Goal: Task Accomplishment & Management: Complete application form

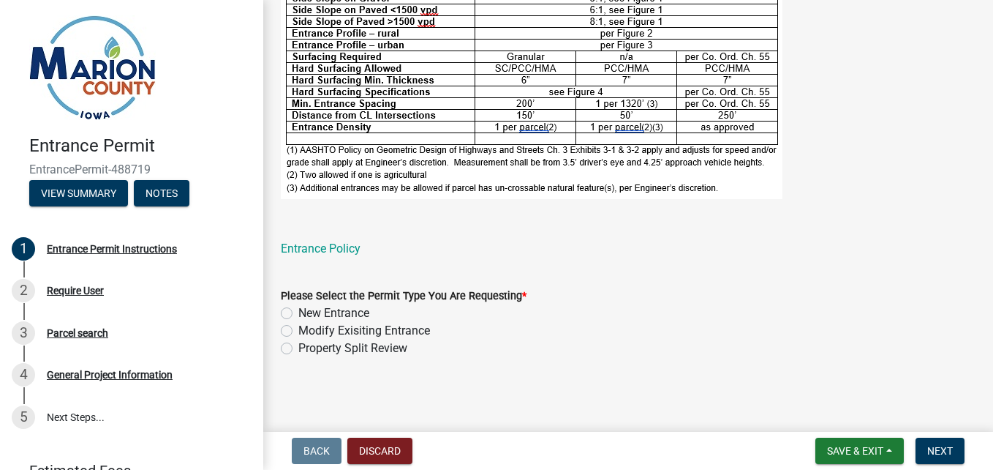
scroll to position [740, 0]
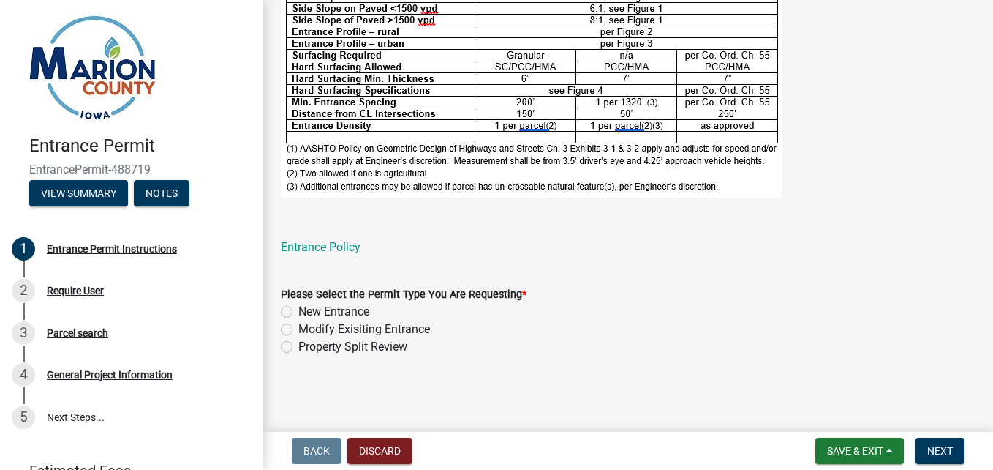
click at [298, 313] on label "New Entrance" at bounding box center [333, 312] width 71 height 18
click at [298, 312] on input "New Entrance" at bounding box center [303, 308] width 10 height 10
radio input "true"
click at [936, 449] on span "Next" at bounding box center [941, 451] width 26 height 12
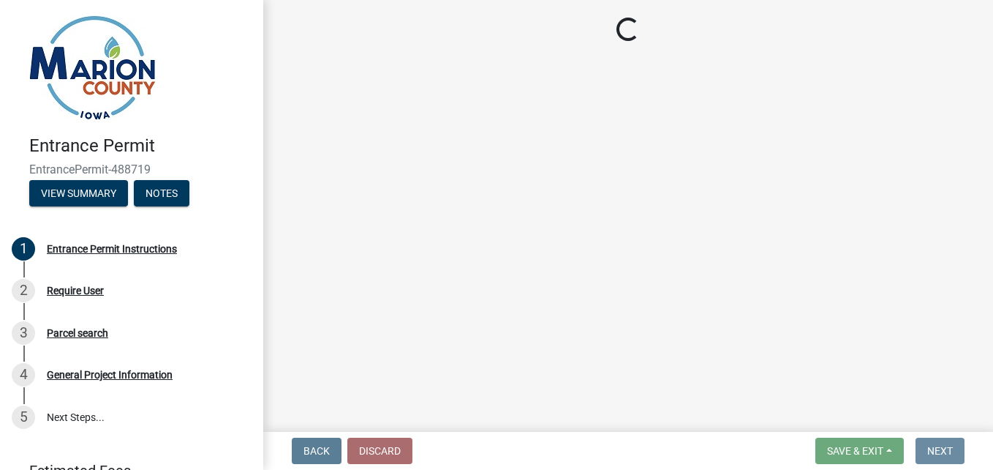
scroll to position [0, 0]
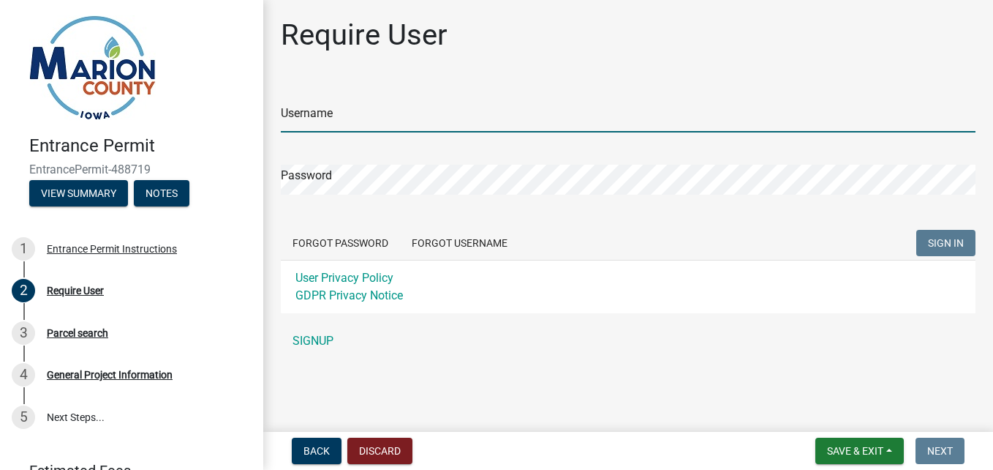
click at [375, 125] on input "Username" at bounding box center [628, 117] width 695 height 30
click at [385, 119] on input "Username" at bounding box center [628, 117] width 695 height 30
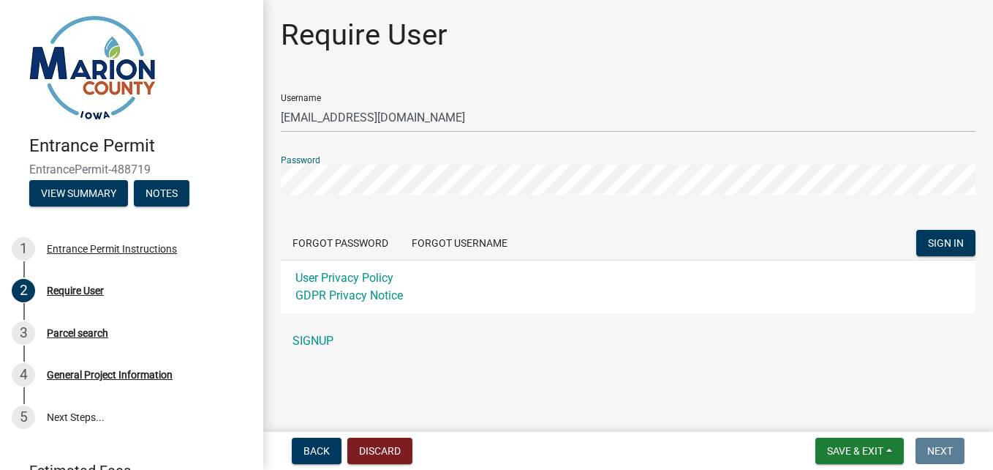
click at [917, 230] on button "SIGN IN" at bounding box center [946, 243] width 59 height 26
click at [951, 232] on button "SIGN IN" at bounding box center [946, 243] width 59 height 26
click at [751, 246] on div "Forgot Password Forgot Username SIGN IN" at bounding box center [628, 245] width 695 height 30
click at [741, 290] on div "User Privacy Policy GDPR Privacy Notice" at bounding box center [628, 286] width 695 height 53
click at [622, 101] on div "Username [EMAIL_ADDRESS][DOMAIN_NAME]" at bounding box center [628, 107] width 695 height 50
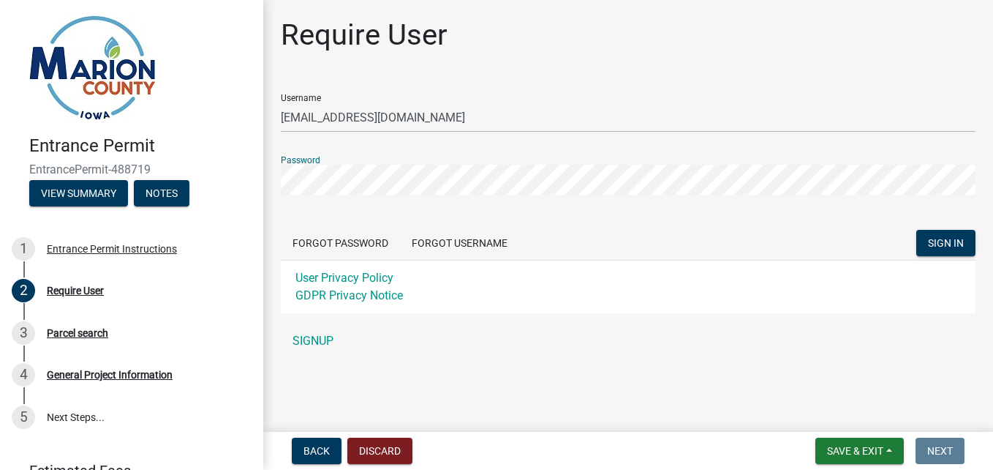
click at [230, 152] on div "Entrance Permit EntrancePermit-488719 View Summary Notes 1 Entrance Permit Inst…" at bounding box center [496, 235] width 993 height 470
click at [949, 245] on span "SIGN IN" at bounding box center [946, 243] width 36 height 12
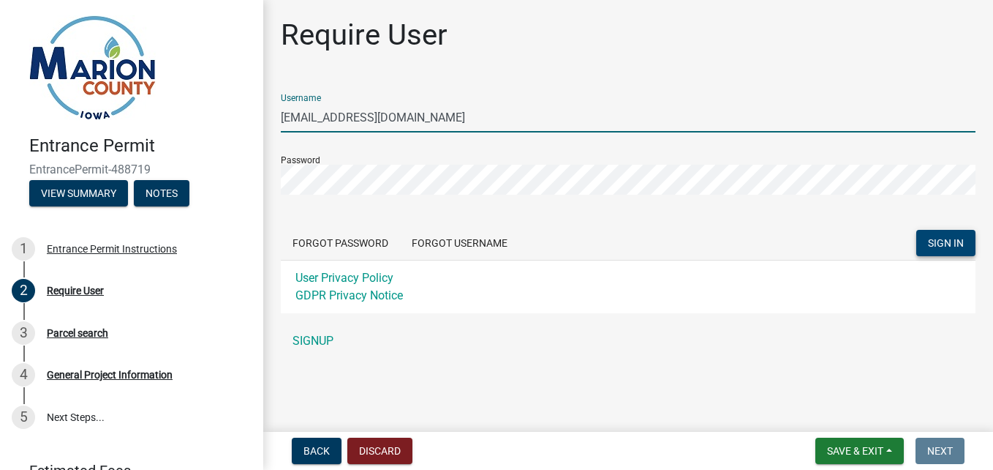
drag, startPoint x: 413, startPoint y: 121, endPoint x: 323, endPoint y: 117, distance: 90.1
click at [323, 117] on input "[EMAIL_ADDRESS][DOMAIN_NAME]" at bounding box center [628, 117] width 695 height 30
type input "jayhoch1"
click at [956, 241] on span "SIGN IN" at bounding box center [946, 243] width 36 height 12
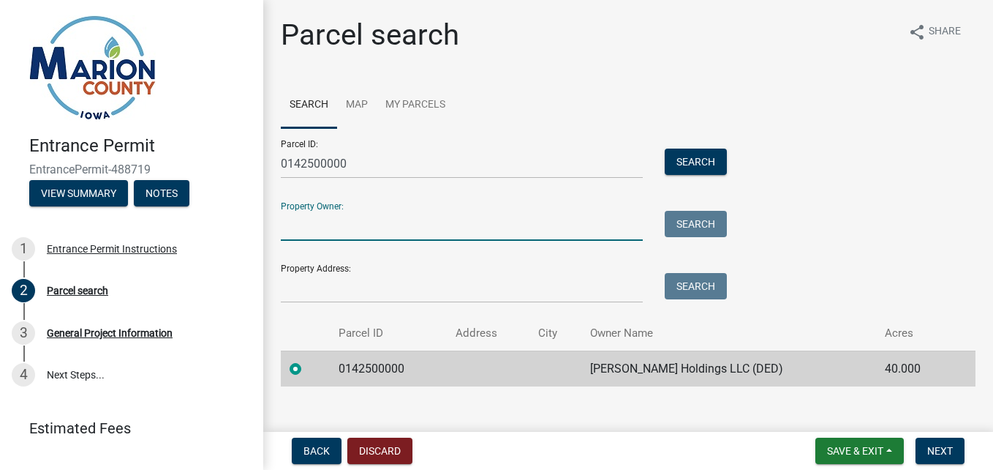
click at [500, 220] on input "Property Owner:" at bounding box center [462, 226] width 362 height 30
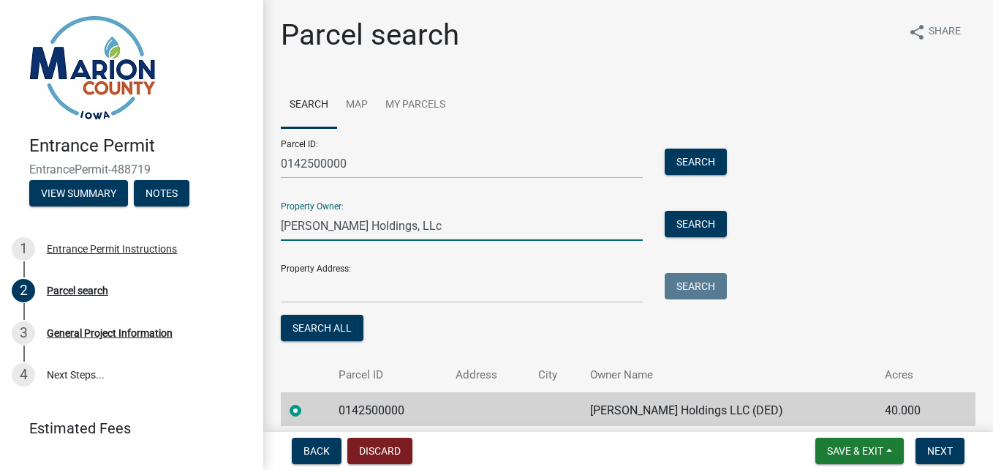
type input "[PERSON_NAME] Holdings, LLc"
click at [498, 220] on input "[PERSON_NAME] Holdings, LLc" at bounding box center [462, 226] width 362 height 30
type input "[PERSON_NAME] Holdings, LLC"
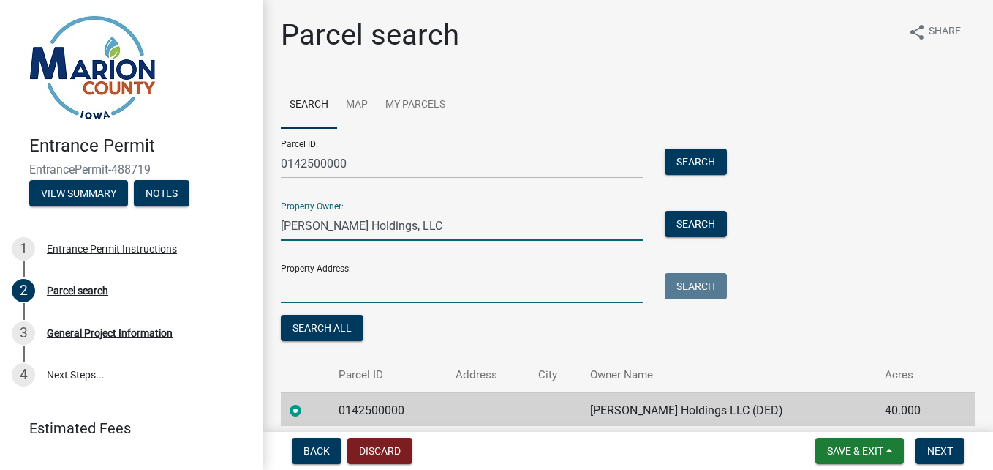
click at [462, 280] on input "Property Address:" at bounding box center [462, 288] width 362 height 30
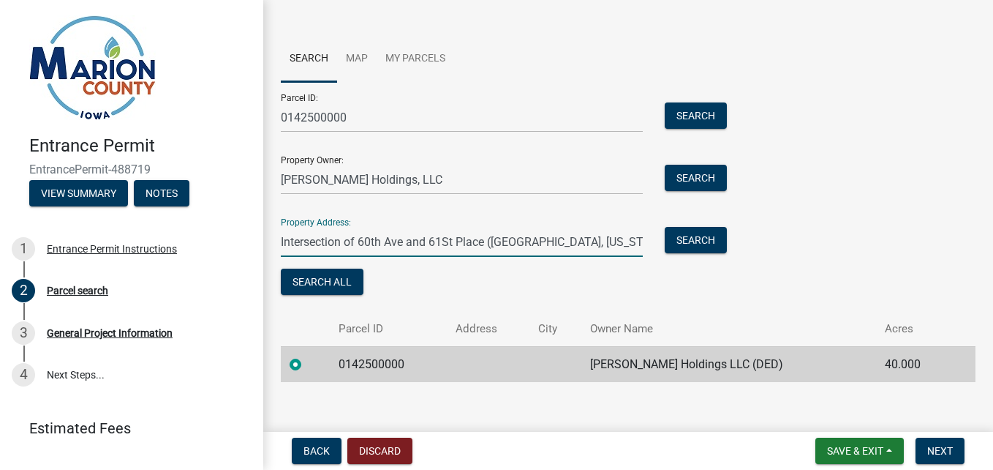
scroll to position [59, 0]
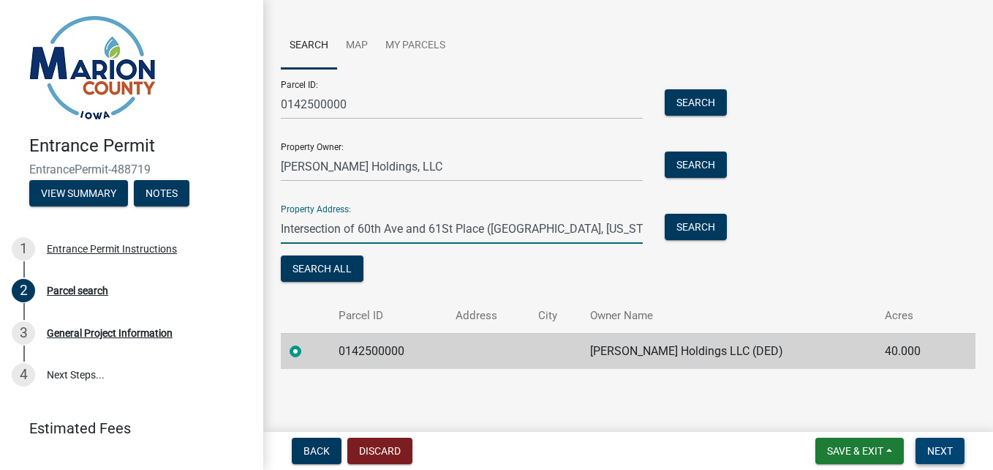
type input "Intersection of 60th Ave and 61St Place ([GEOGRAPHIC_DATA], [US_STATE])"
click at [933, 451] on span "Next" at bounding box center [941, 451] width 26 height 12
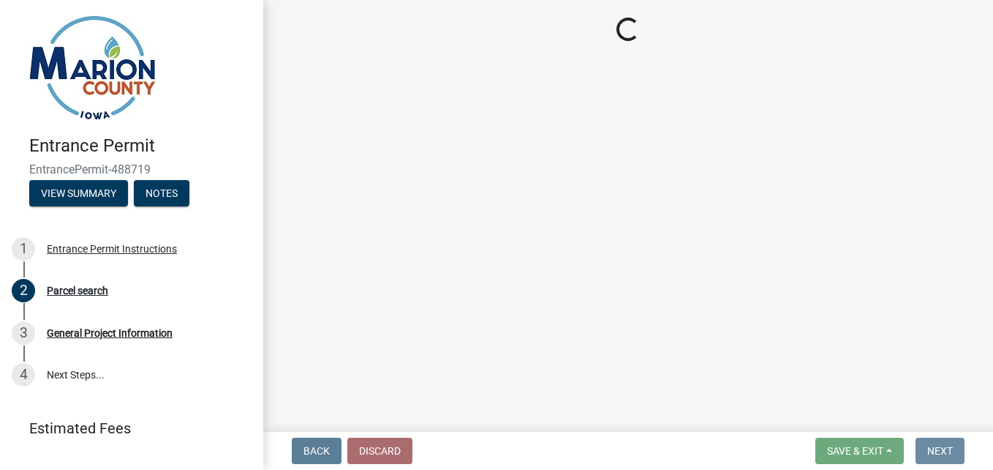
scroll to position [0, 0]
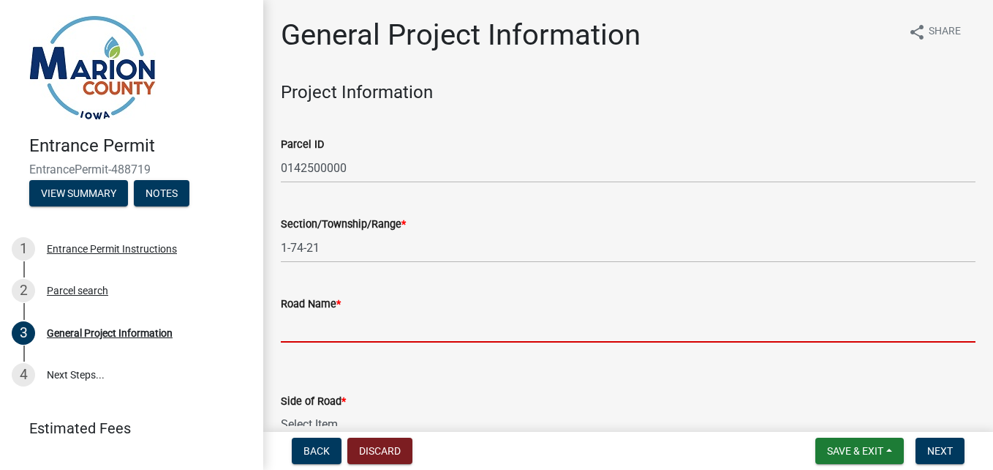
click at [427, 323] on input "Road Name *" at bounding box center [628, 327] width 695 height 30
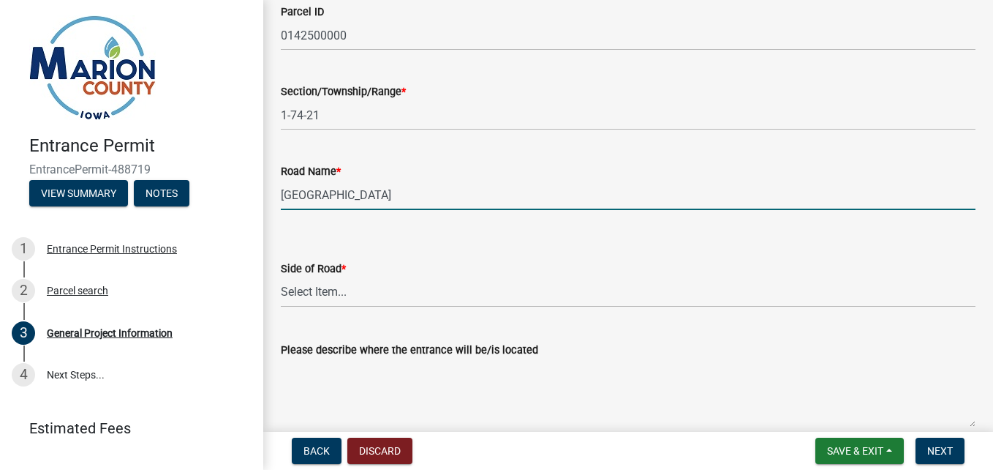
scroll to position [146, 0]
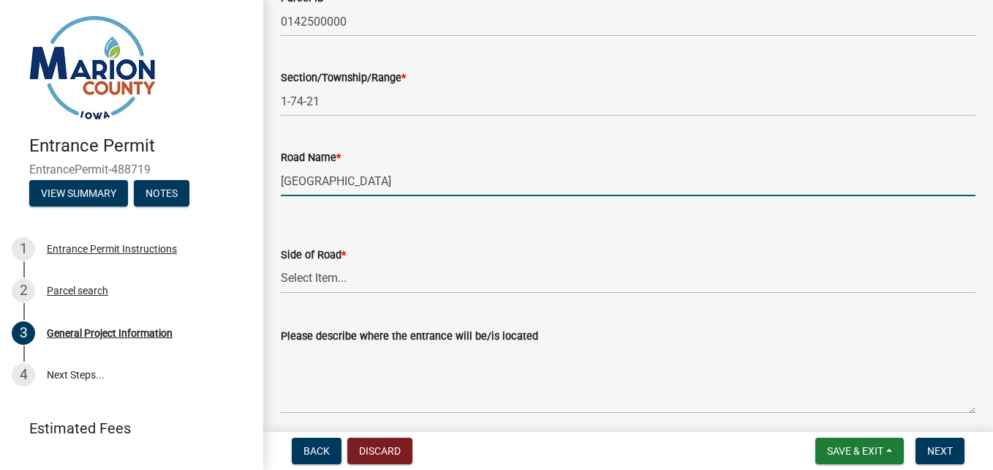
type input "[GEOGRAPHIC_DATA]"
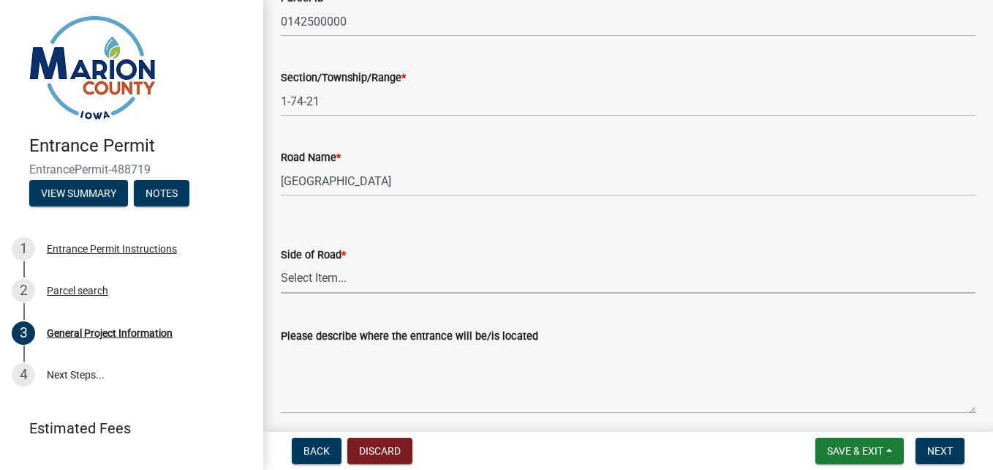
click at [408, 279] on select "Select Item... [GEOGRAPHIC_DATA]" at bounding box center [628, 278] width 695 height 30
click at [281, 263] on select "Select Item... [GEOGRAPHIC_DATA]" at bounding box center [628, 278] width 695 height 30
select select "7d756283-d3db-42d8-b135-ff8906bd1c63"
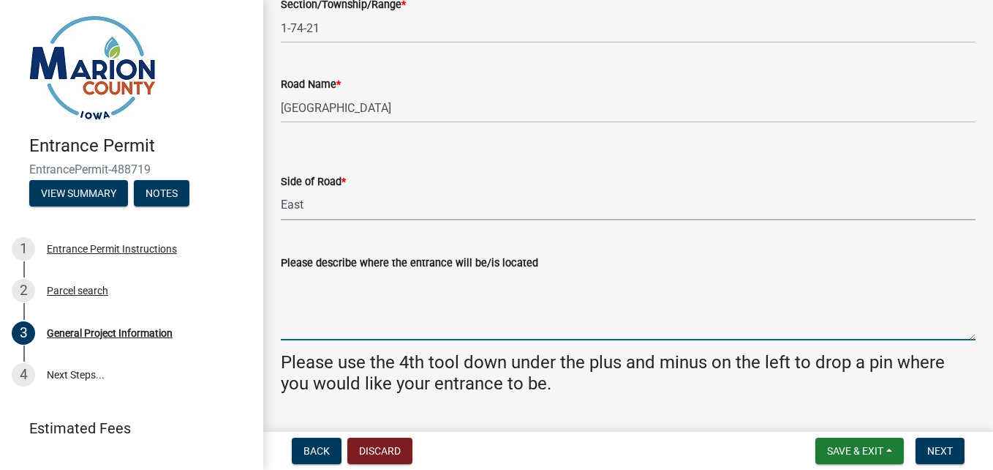
click at [386, 332] on textarea "Please describe where the entrance will be/is located" at bounding box center [628, 305] width 695 height 69
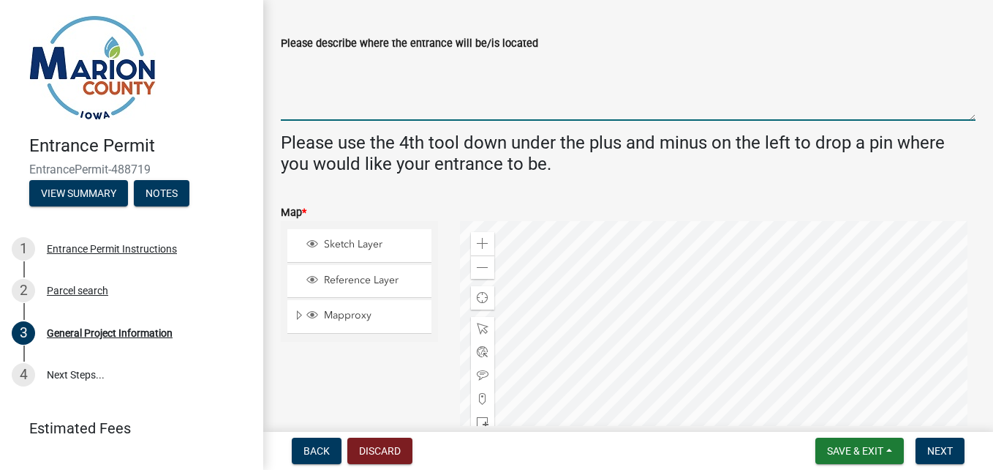
scroll to position [366, 0]
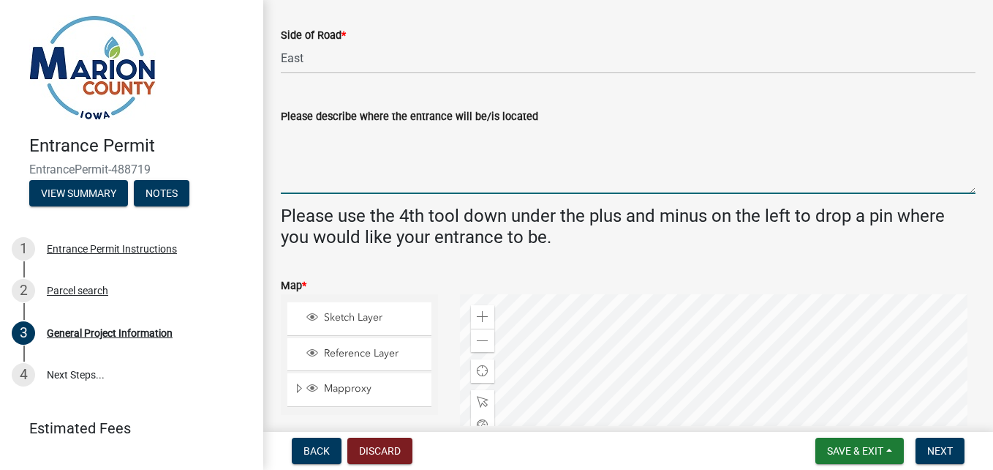
click at [345, 171] on textarea "Please describe where the entrance will be/is located" at bounding box center [628, 159] width 695 height 69
type textarea "K"
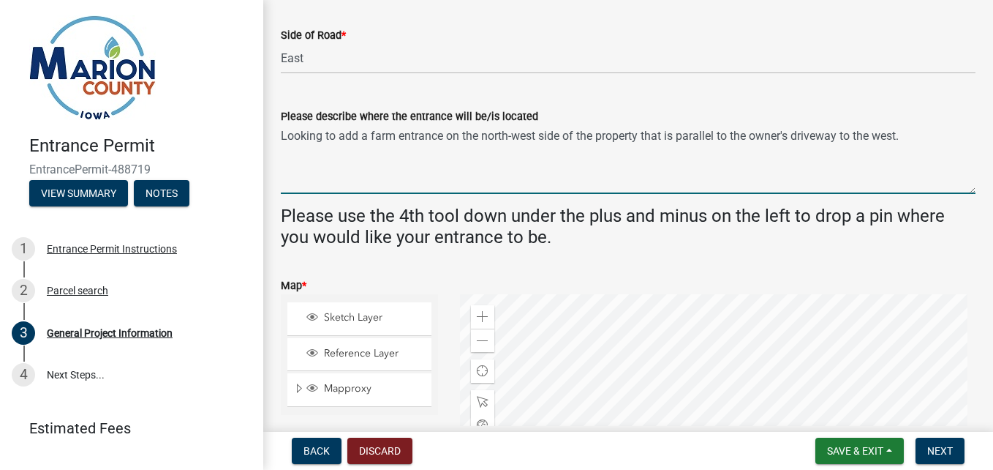
click at [911, 134] on textarea "Looking to add a farm entrance on the north-west side of the property that is p…" at bounding box center [628, 159] width 695 height 69
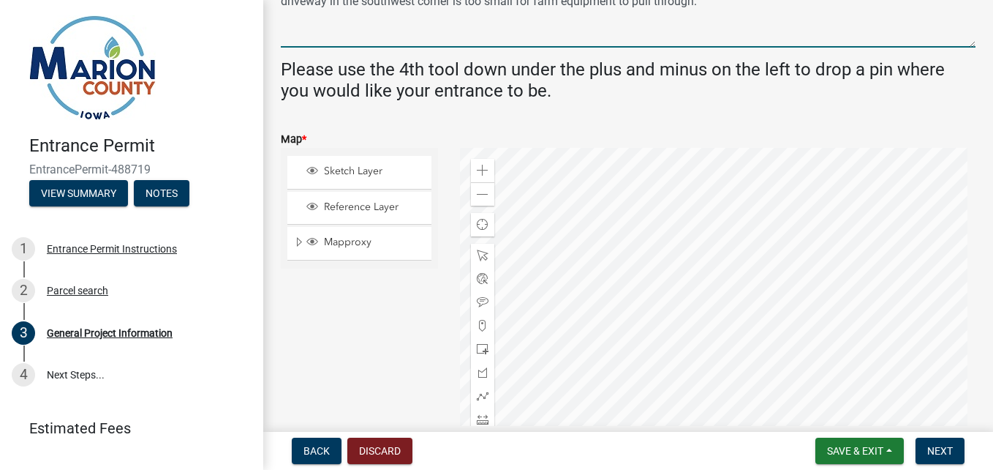
scroll to position [585, 0]
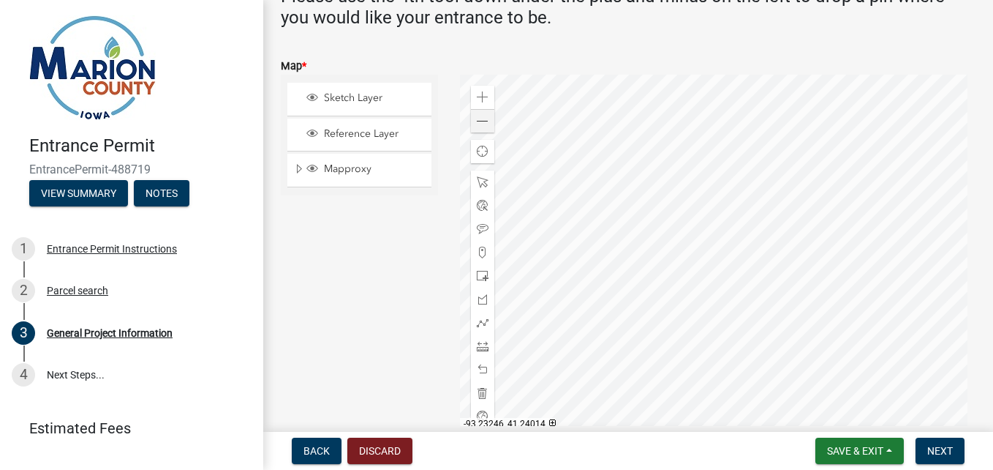
type textarea "Looking to add a farm entrance on the north-west side of the property that is p…"
click at [616, 187] on div at bounding box center [718, 258] width 516 height 366
click at [607, 187] on div at bounding box center [718, 258] width 516 height 366
click at [343, 101] on span "Sketch Layer" at bounding box center [373, 97] width 106 height 13
click at [604, 194] on div at bounding box center [718, 258] width 516 height 366
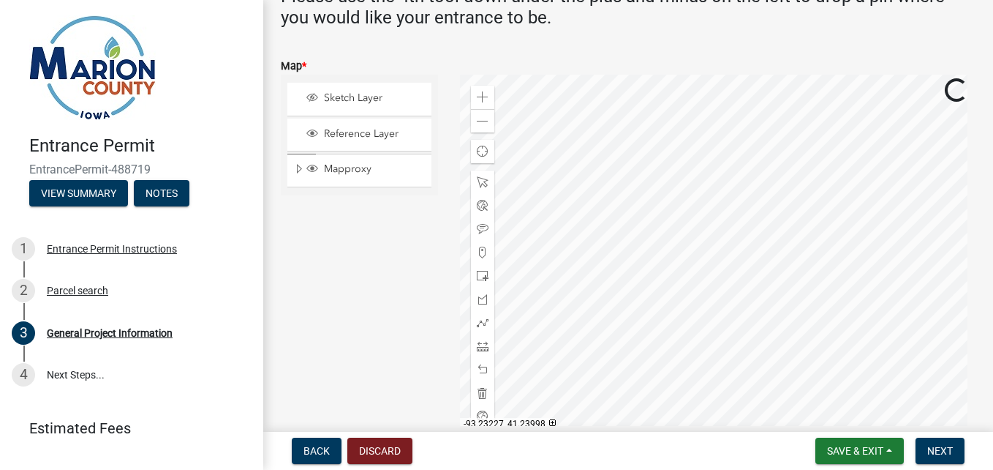
click at [623, 197] on div at bounding box center [718, 258] width 516 height 366
click at [482, 323] on span at bounding box center [483, 323] width 12 height 12
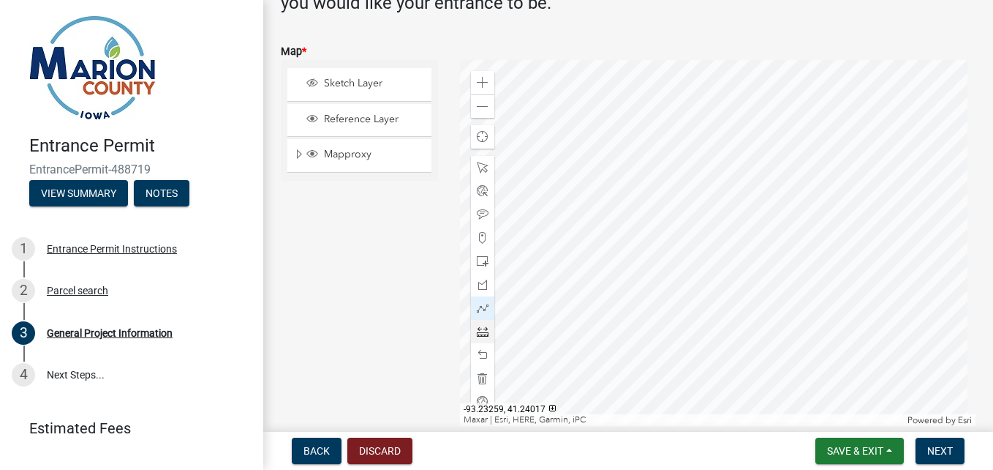
click at [611, 173] on div at bounding box center [718, 243] width 516 height 366
click at [626, 173] on div at bounding box center [718, 243] width 516 height 366
click at [626, 185] on div at bounding box center [718, 243] width 516 height 366
click at [612, 184] on div at bounding box center [718, 243] width 516 height 366
click at [611, 173] on div at bounding box center [718, 243] width 516 height 366
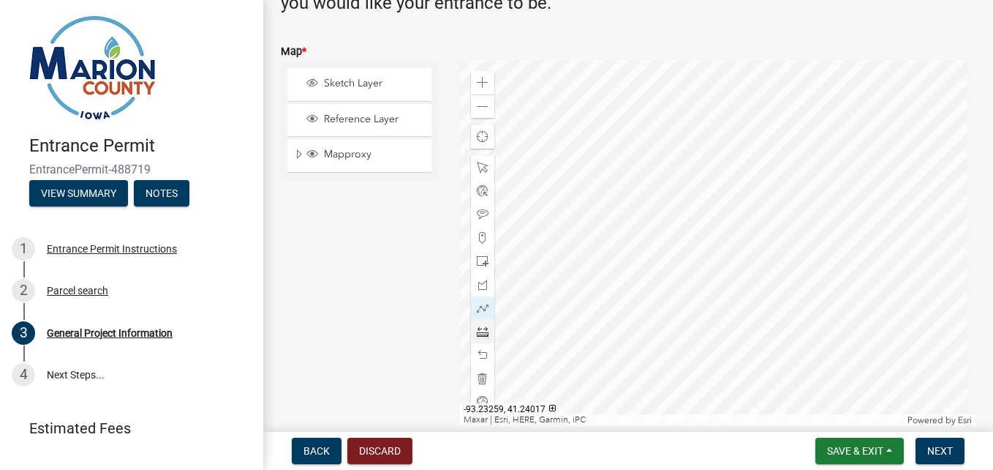
click at [611, 173] on div at bounding box center [718, 243] width 516 height 366
click at [484, 239] on span at bounding box center [483, 238] width 12 height 12
click at [617, 167] on div at bounding box center [718, 243] width 516 height 366
click at [598, 166] on div at bounding box center [718, 243] width 516 height 366
click at [604, 165] on div at bounding box center [718, 243] width 516 height 366
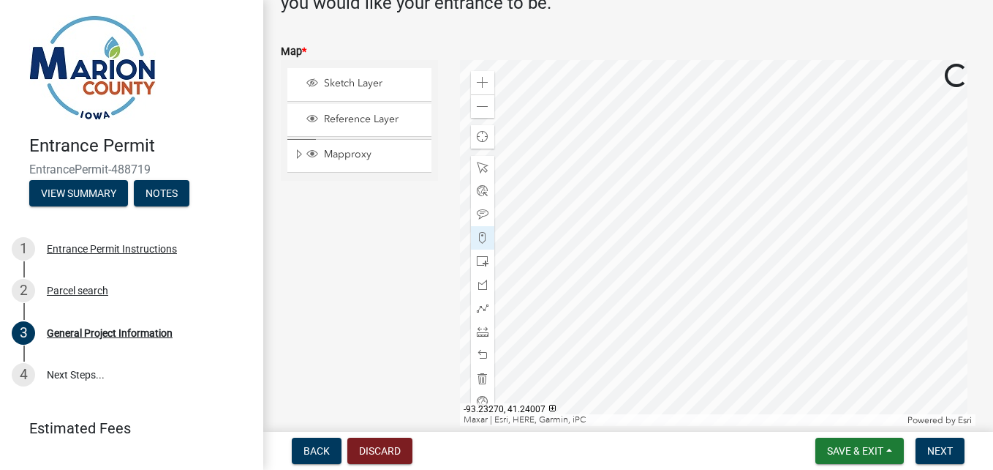
click at [610, 178] on div at bounding box center [718, 243] width 516 height 366
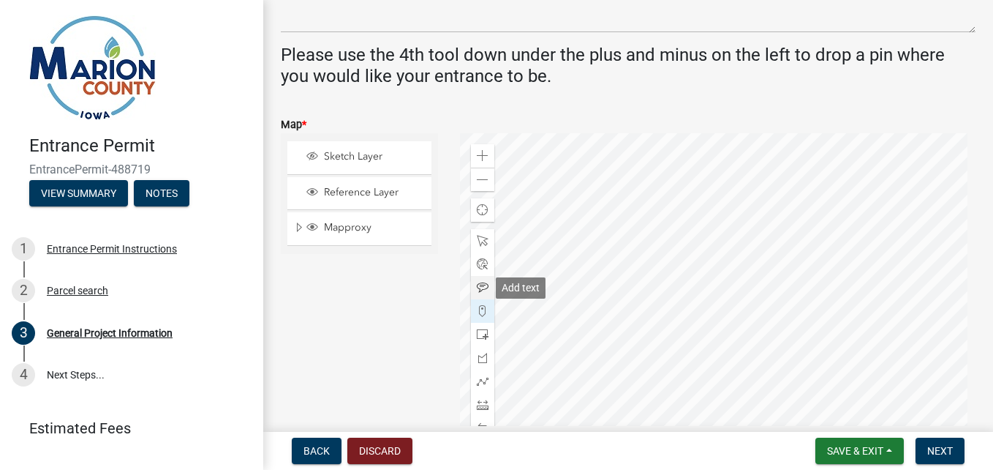
click at [482, 288] on span at bounding box center [483, 288] width 12 height 12
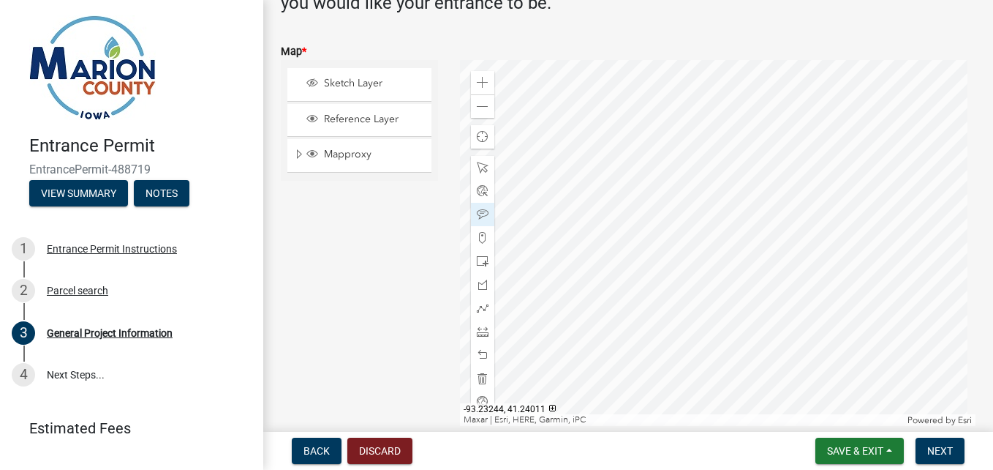
click at [620, 176] on div at bounding box center [718, 243] width 516 height 366
click at [481, 238] on span at bounding box center [483, 238] width 12 height 12
click at [619, 185] on div at bounding box center [718, 243] width 516 height 366
click at [623, 191] on div at bounding box center [718, 243] width 516 height 366
click at [622, 193] on div at bounding box center [718, 243] width 516 height 366
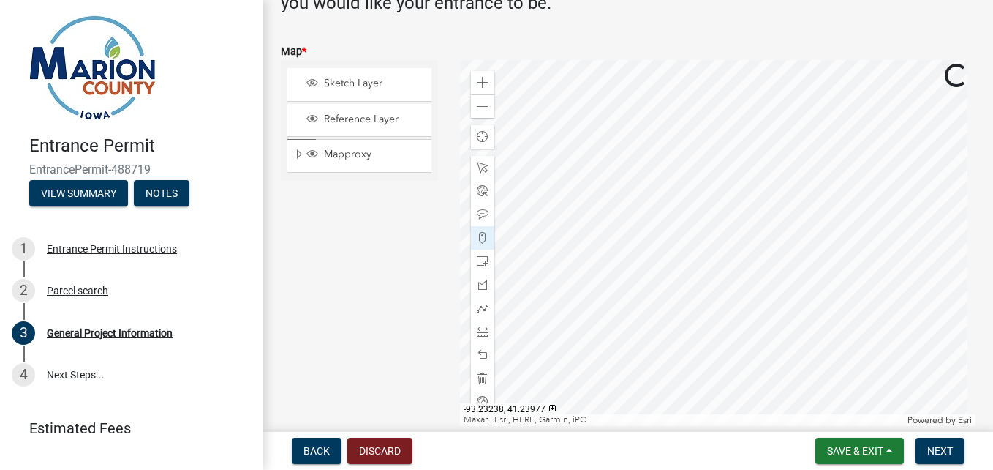
click at [631, 203] on div at bounding box center [718, 243] width 516 height 366
click at [643, 236] on div at bounding box center [718, 243] width 516 height 366
click at [636, 241] on div at bounding box center [718, 243] width 516 height 366
click at [480, 241] on span at bounding box center [483, 238] width 12 height 12
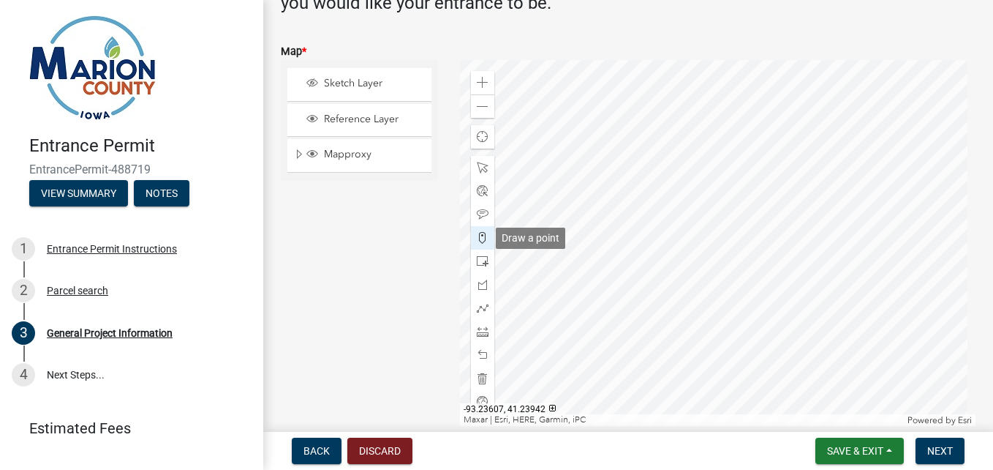
click at [480, 241] on span at bounding box center [483, 238] width 12 height 12
click at [636, 241] on div at bounding box center [718, 243] width 516 height 366
click at [636, 243] on div at bounding box center [718, 243] width 516 height 366
click at [481, 256] on span at bounding box center [483, 261] width 12 height 12
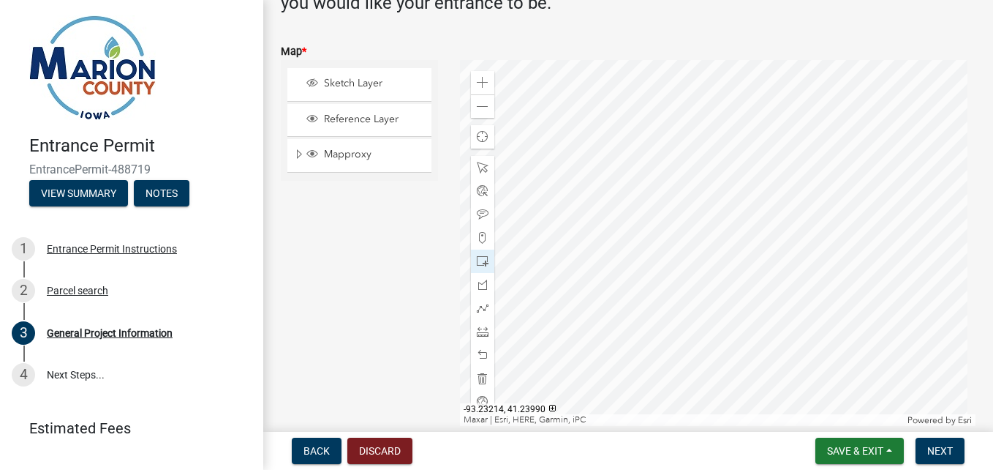
click at [647, 243] on div at bounding box center [718, 243] width 516 height 366
click at [647, 240] on div at bounding box center [718, 243] width 516 height 366
click at [636, 234] on div at bounding box center [718, 243] width 516 height 366
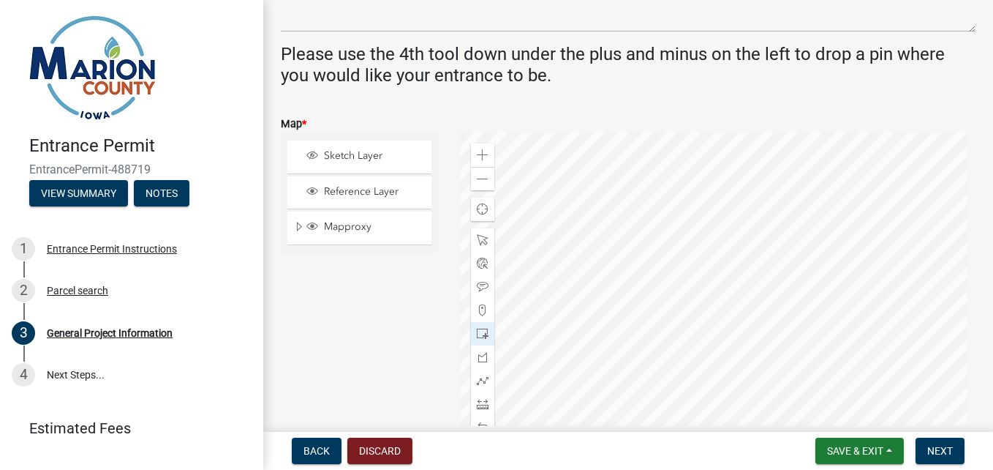
scroll to position [527, 0]
click at [353, 158] on span "Sketch Layer" at bounding box center [373, 156] width 106 height 13
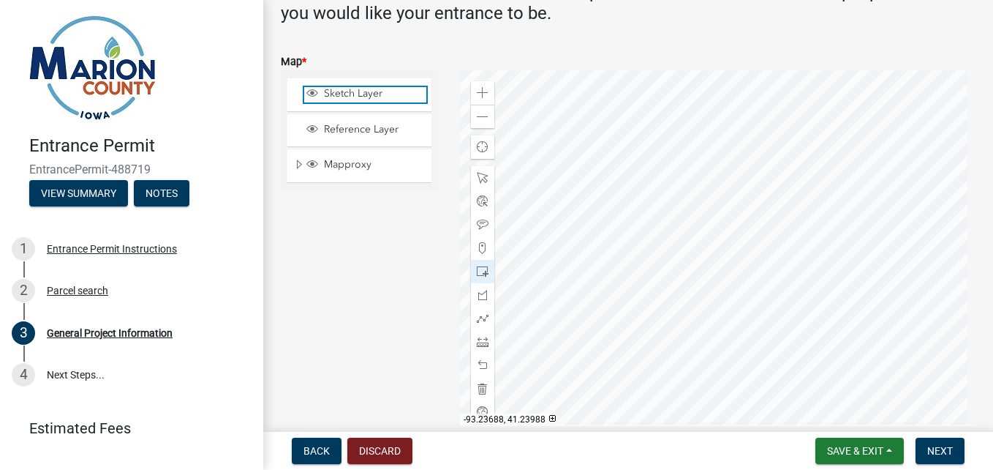
scroll to position [600, 0]
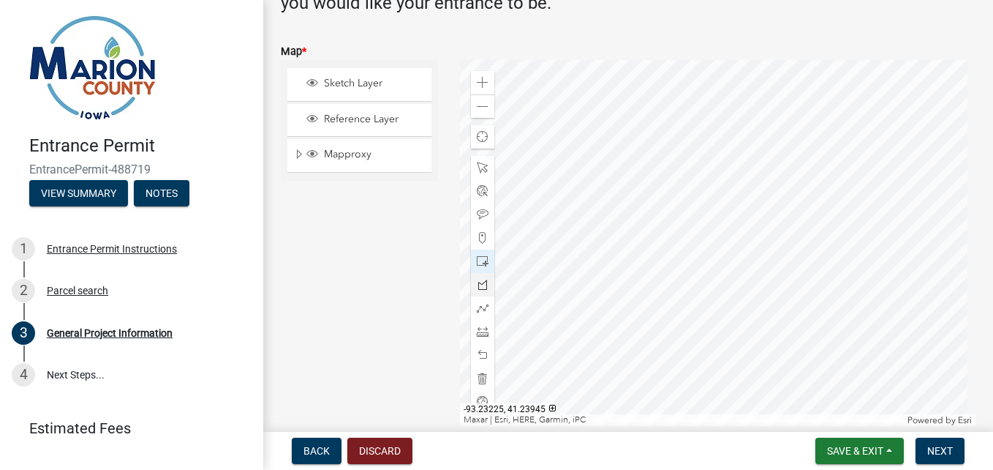
click at [643, 266] on div at bounding box center [718, 243] width 516 height 366
click at [631, 236] on div at bounding box center [718, 243] width 516 height 366
click at [483, 373] on span at bounding box center [483, 378] width 12 height 12
click at [481, 235] on span at bounding box center [483, 238] width 12 height 12
click at [639, 226] on div at bounding box center [718, 243] width 516 height 366
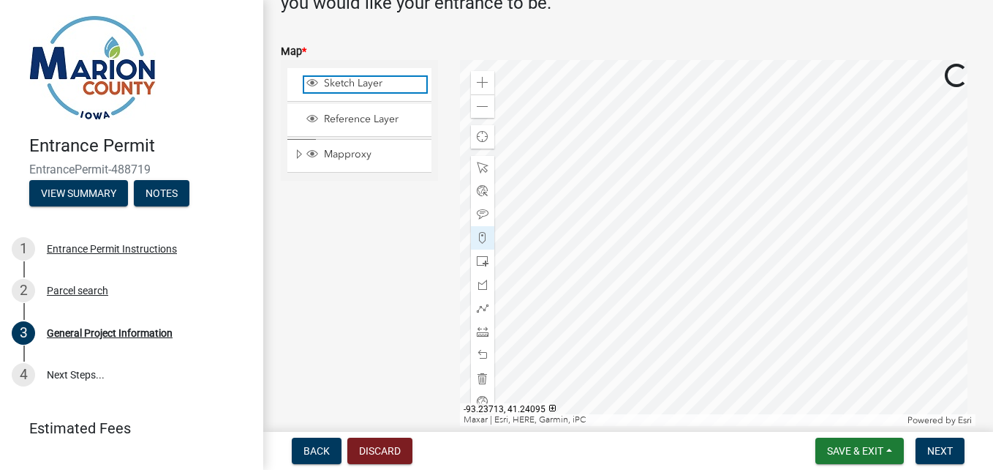
click at [366, 88] on span "Sketch Layer" at bounding box center [373, 83] width 106 height 13
click at [639, 229] on div at bounding box center [718, 243] width 516 height 366
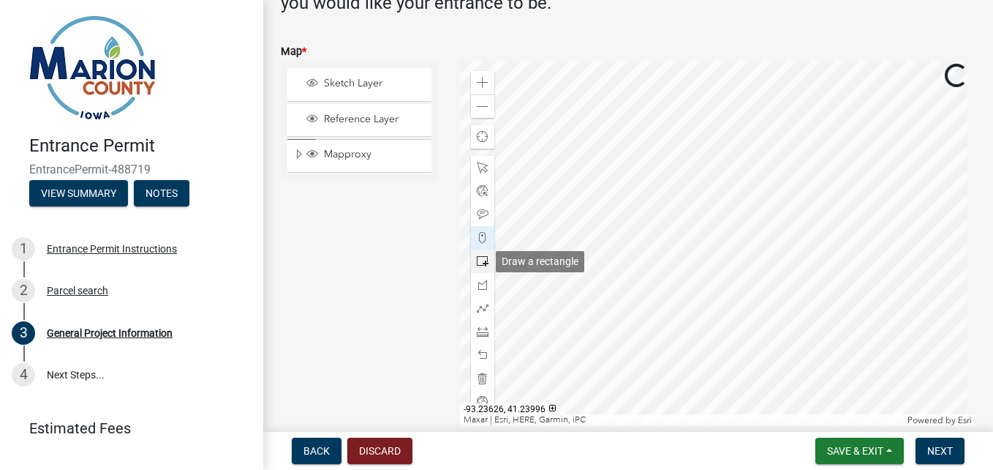
click at [484, 260] on span at bounding box center [483, 261] width 12 height 12
click at [653, 237] on div at bounding box center [718, 243] width 516 height 366
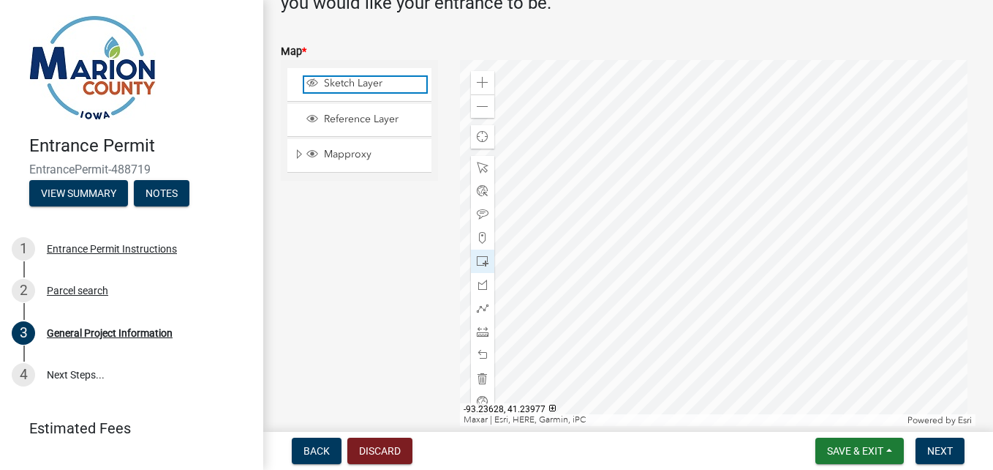
click at [370, 82] on span "Sketch Layer" at bounding box center [373, 83] width 106 height 13
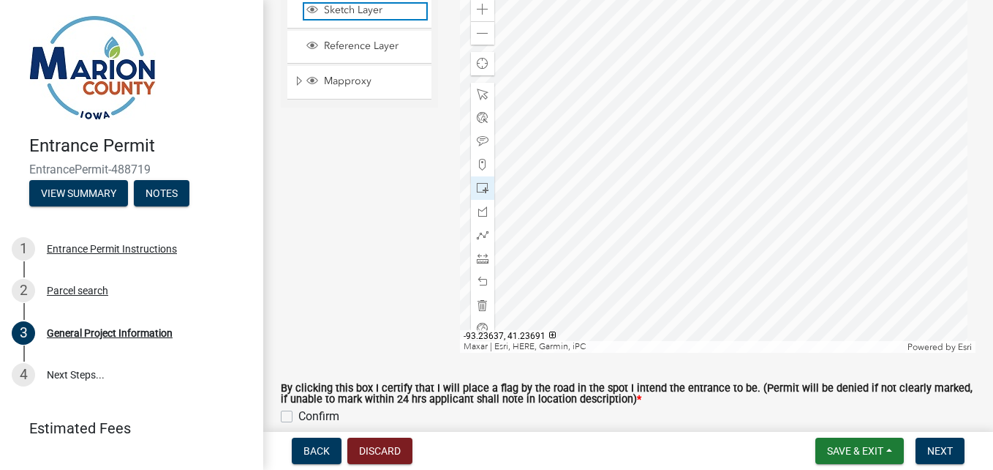
scroll to position [746, 0]
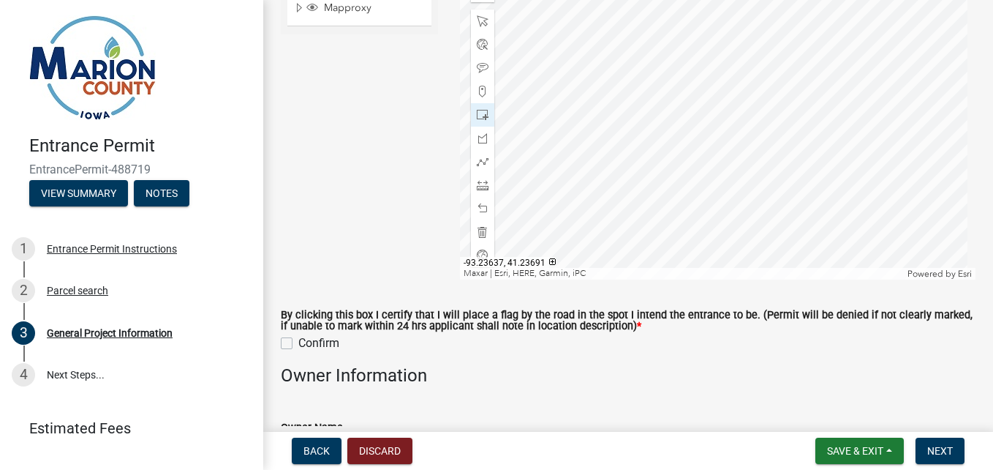
click at [298, 342] on label "Confirm" at bounding box center [318, 343] width 41 height 18
click at [298, 342] on input "Confirm" at bounding box center [303, 339] width 10 height 10
checkbox input "true"
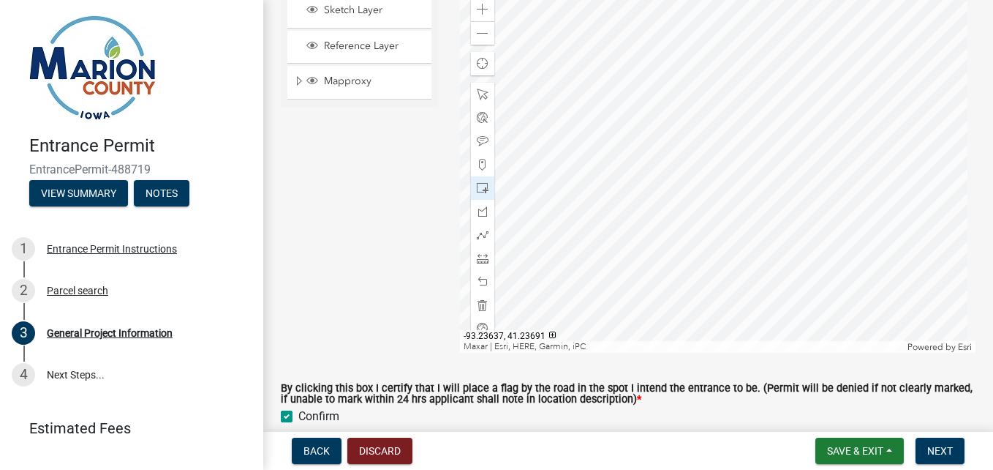
scroll to position [600, 0]
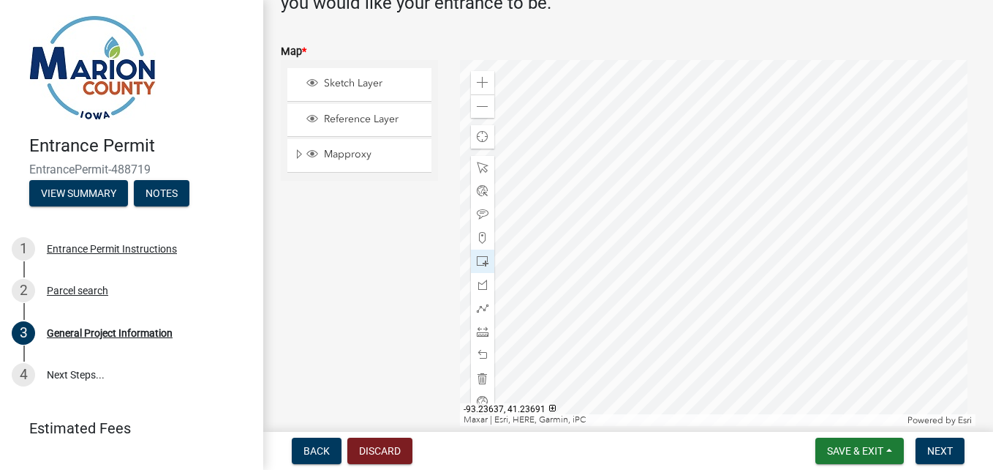
click at [375, 298] on div "Sketch Layer Reference Layer Mapproxy Surveys Townships Political Townships Tow…" at bounding box center [359, 243] width 179 height 366
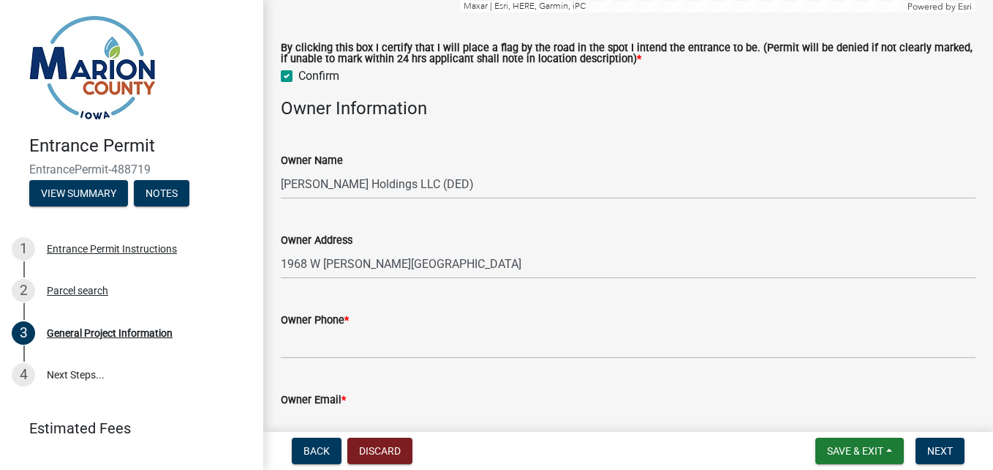
scroll to position [1039, 0]
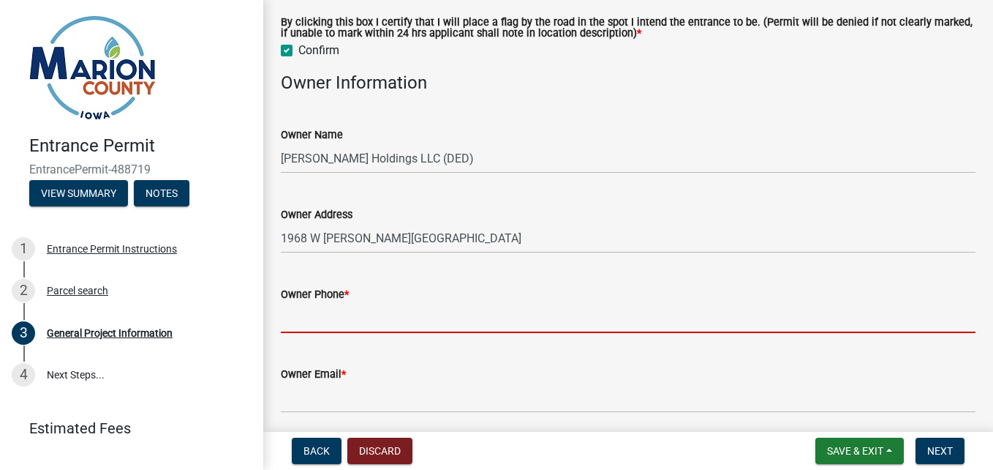
click at [412, 319] on input "Owner Phone *" at bounding box center [628, 318] width 695 height 30
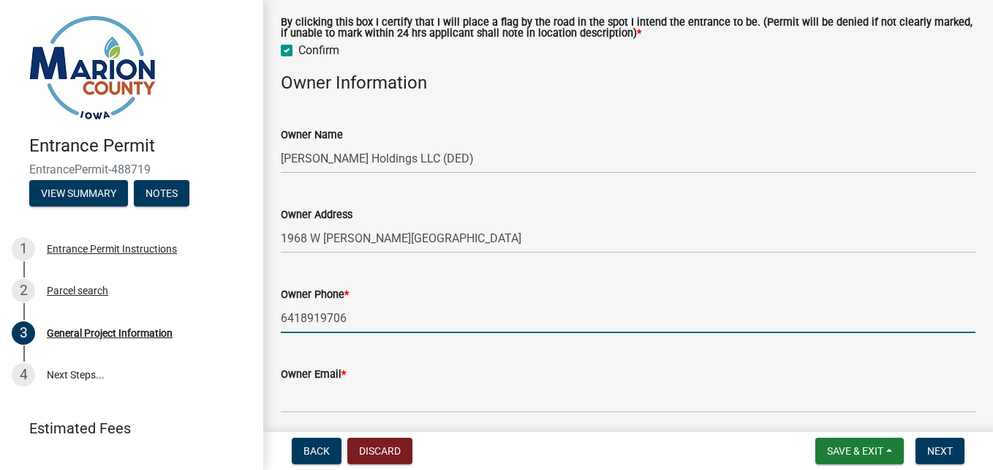
type input "6418919706"
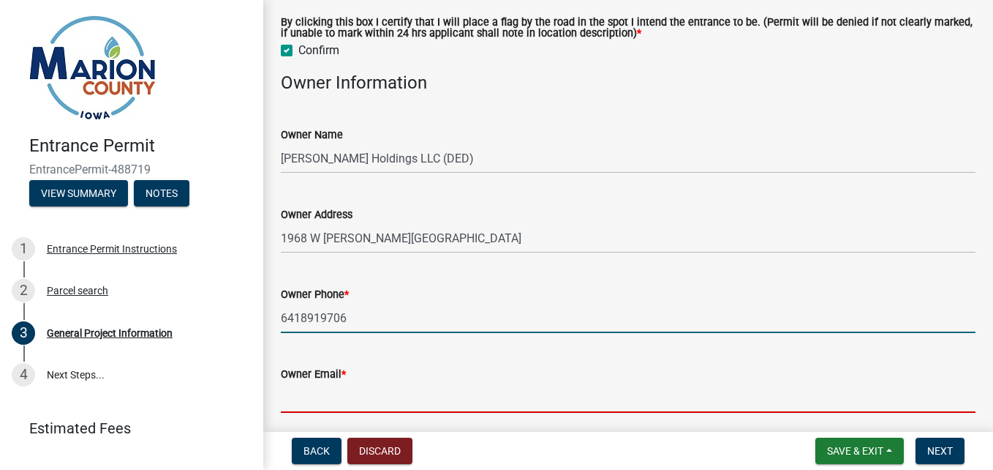
click at [394, 405] on input "Owner Email *" at bounding box center [628, 398] width 695 height 30
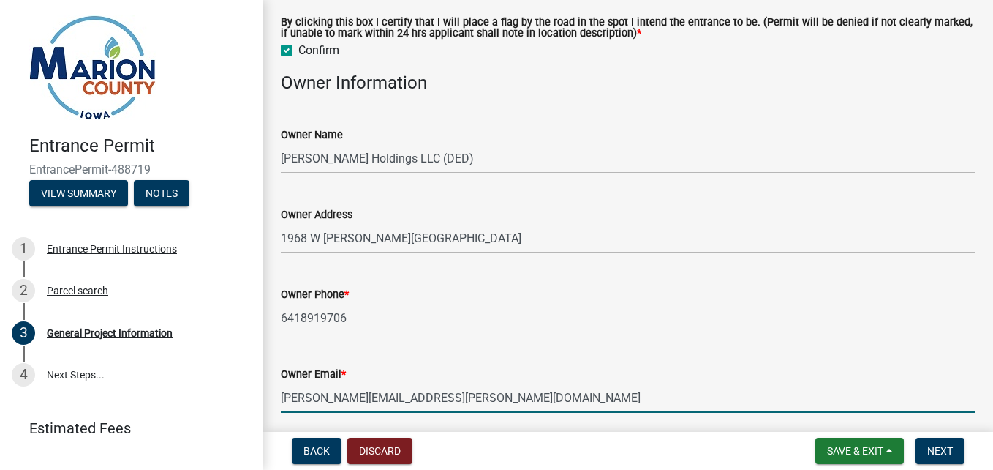
type input "[PERSON_NAME][EMAIL_ADDRESS][PERSON_NAME][DOMAIN_NAME]"
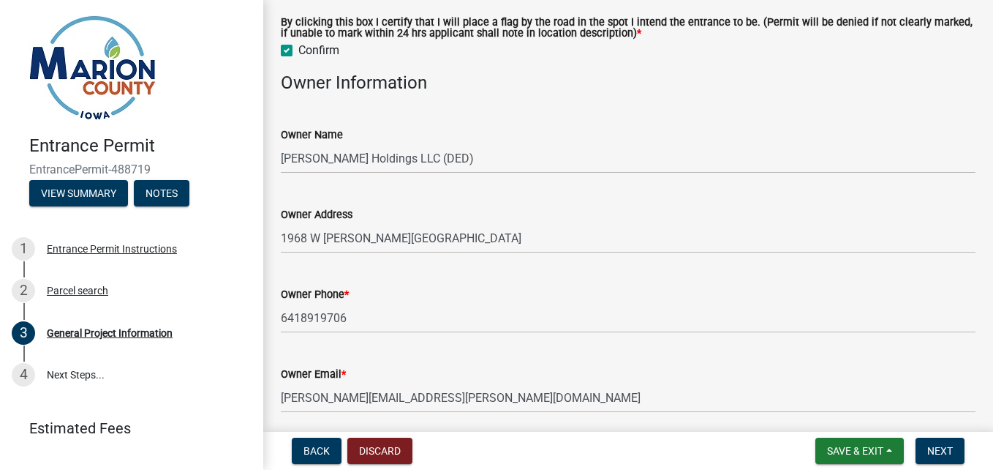
scroll to position [1179, 0]
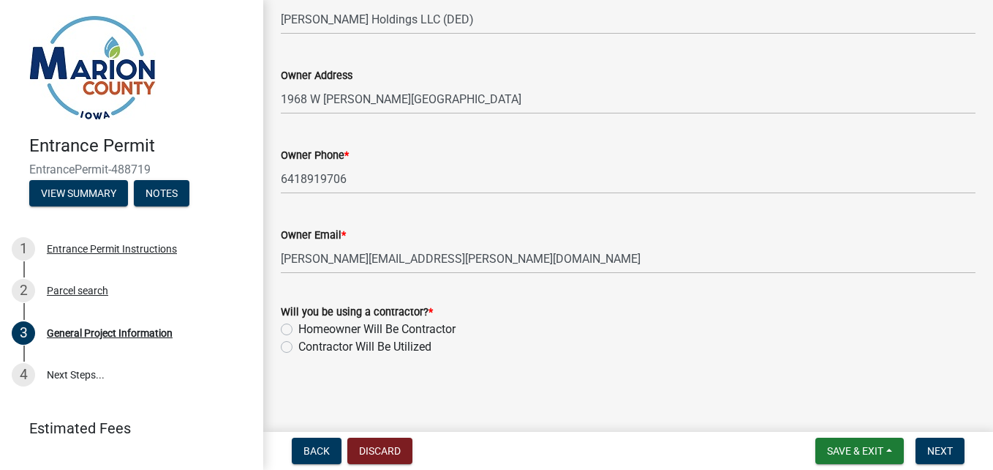
click at [298, 345] on label "Contractor Will Be Utilized" at bounding box center [364, 347] width 133 height 18
click at [298, 345] on input "Contractor Will Be Utilized" at bounding box center [303, 343] width 10 height 10
radio input "true"
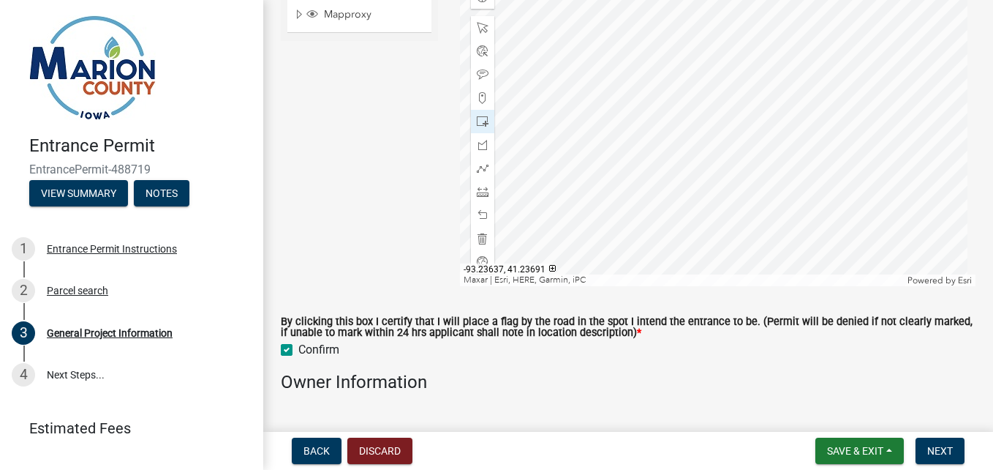
scroll to position [813, 0]
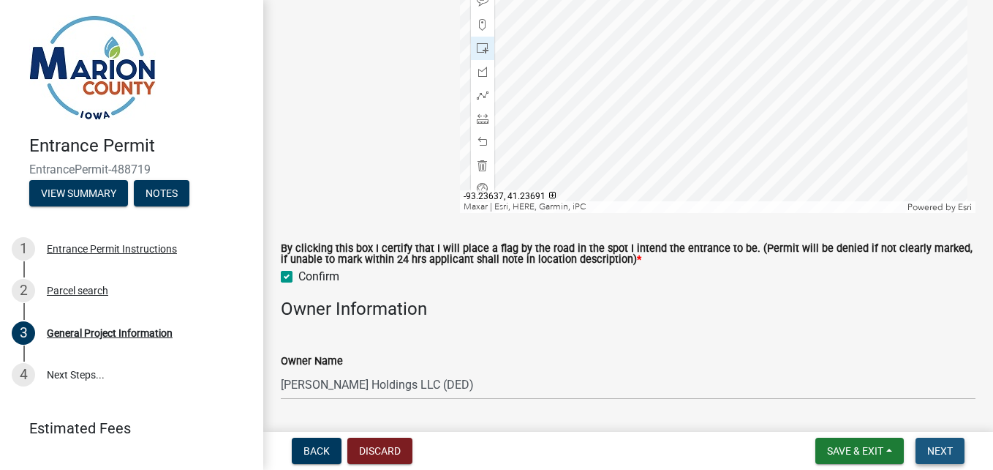
click at [941, 448] on span "Next" at bounding box center [941, 451] width 26 height 12
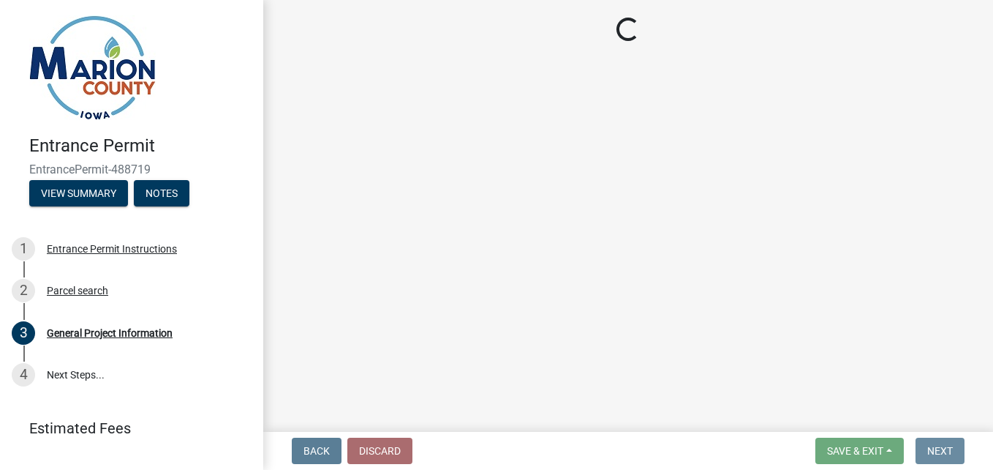
scroll to position [0, 0]
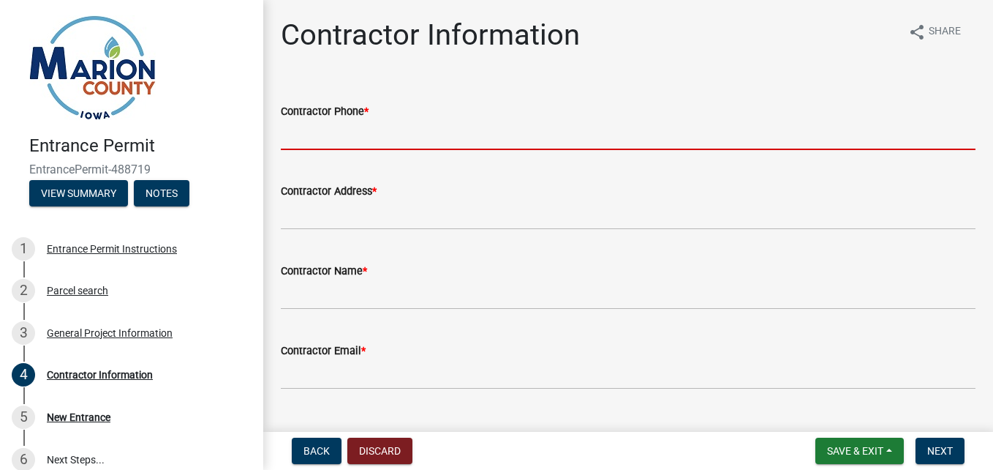
click at [363, 146] on input "Contractor Phone *" at bounding box center [628, 135] width 695 height 30
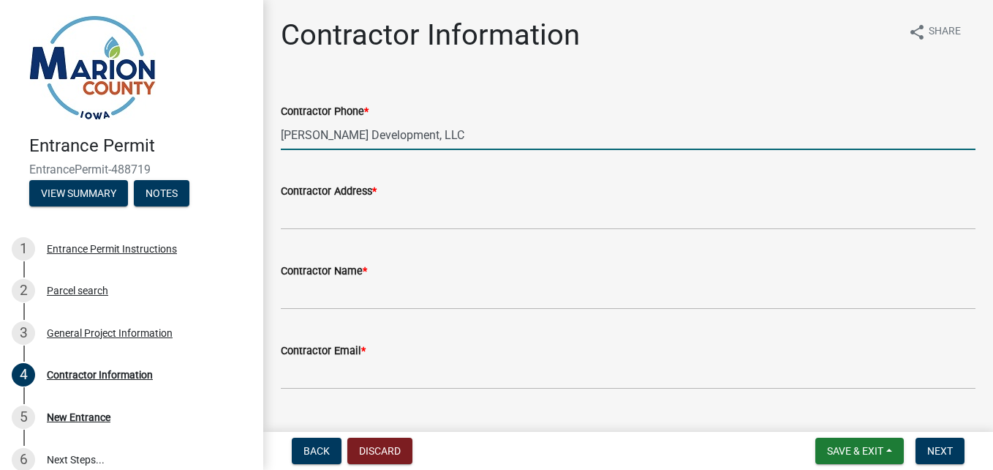
type input "[PERSON_NAME] Development, LLC"
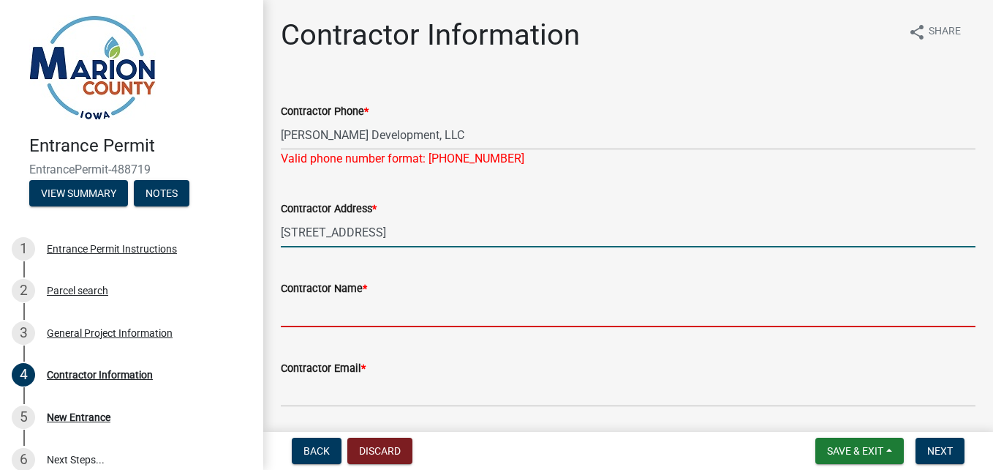
click at [423, 225] on input "[STREET_ADDRESS]" at bounding box center [628, 232] width 695 height 30
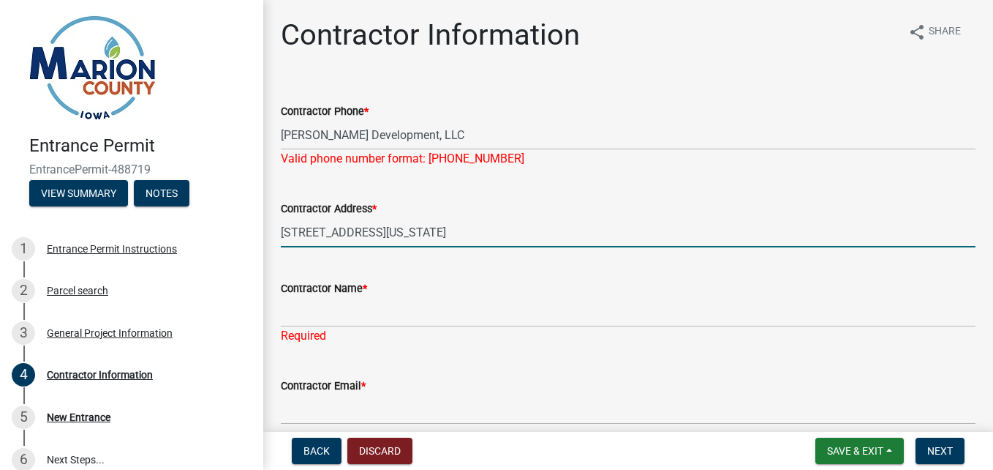
type input "[STREET_ADDRESS][US_STATE]"
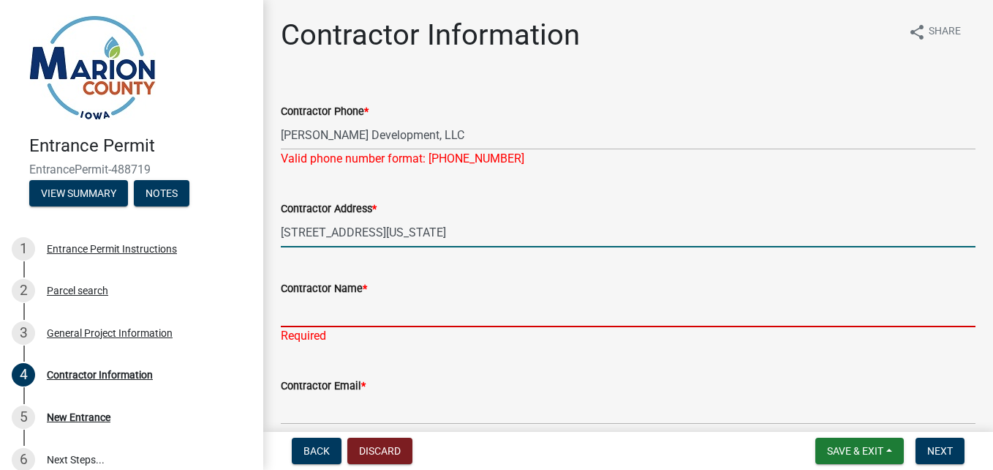
click at [359, 307] on input "Contractor Name *" at bounding box center [628, 312] width 695 height 30
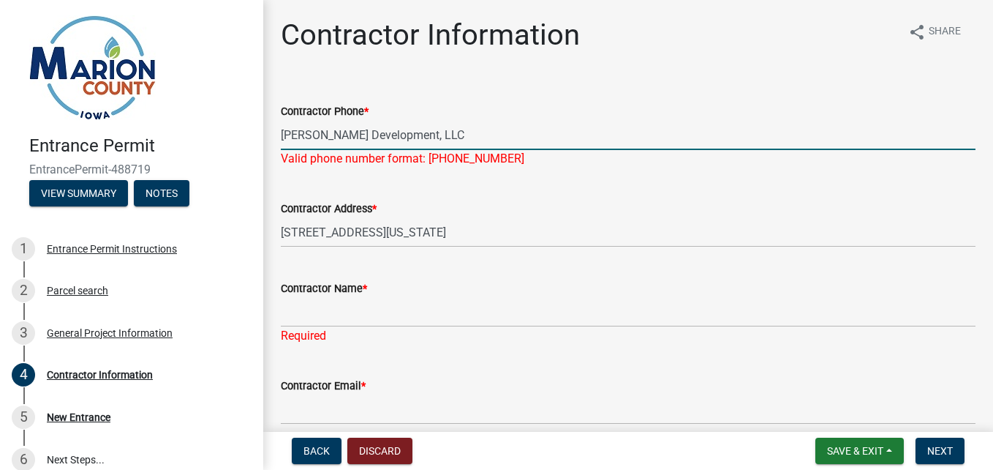
drag, startPoint x: 421, startPoint y: 140, endPoint x: 249, endPoint y: 142, distance: 171.2
click at [250, 141] on div "Entrance Permit EntrancePermit-488719 View Summary Notes 1 Entrance Permit Inst…" at bounding box center [496, 235] width 993 height 470
type input "6418919704"
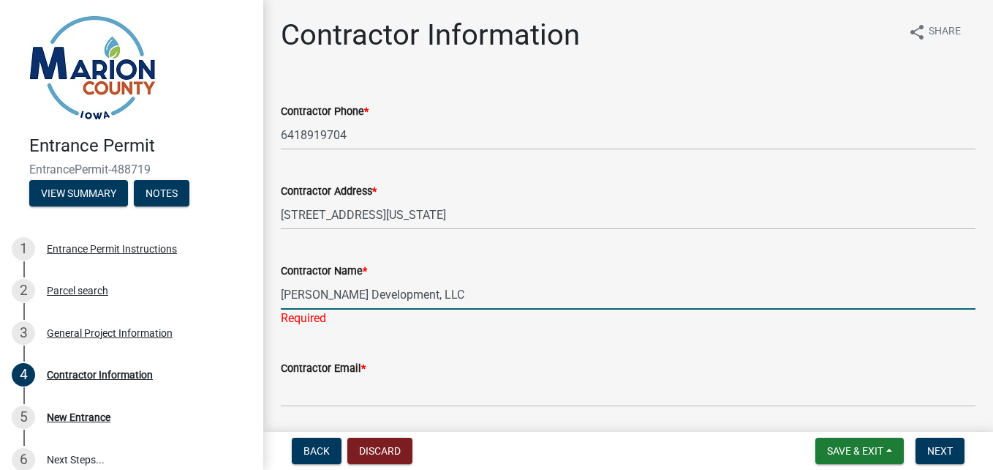
type input "[PERSON_NAME] Development, LLC"
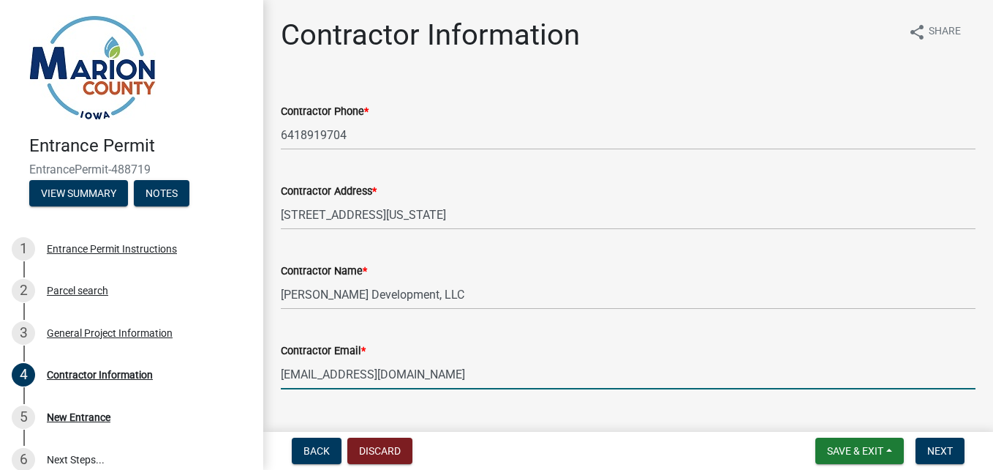
type input "[EMAIL_ADDRESS][DOMAIN_NAME]"
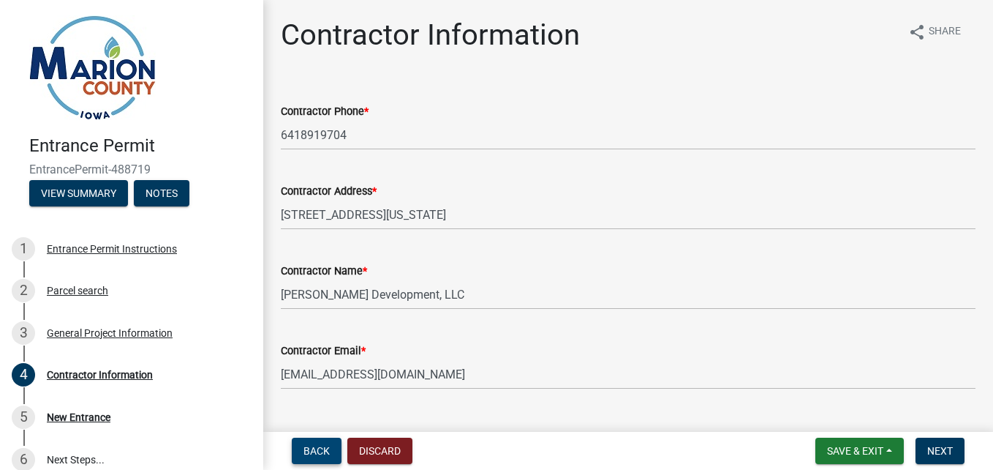
scroll to position [32, 0]
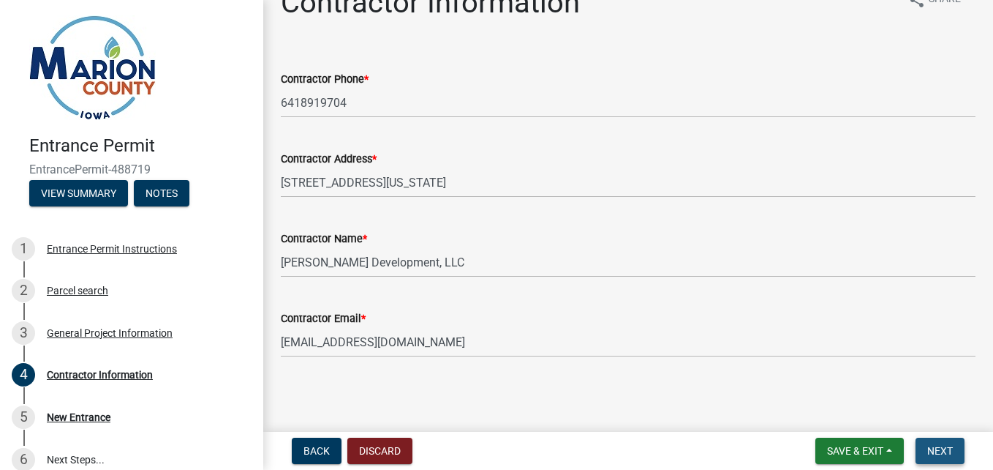
click at [925, 450] on button "Next" at bounding box center [940, 450] width 49 height 26
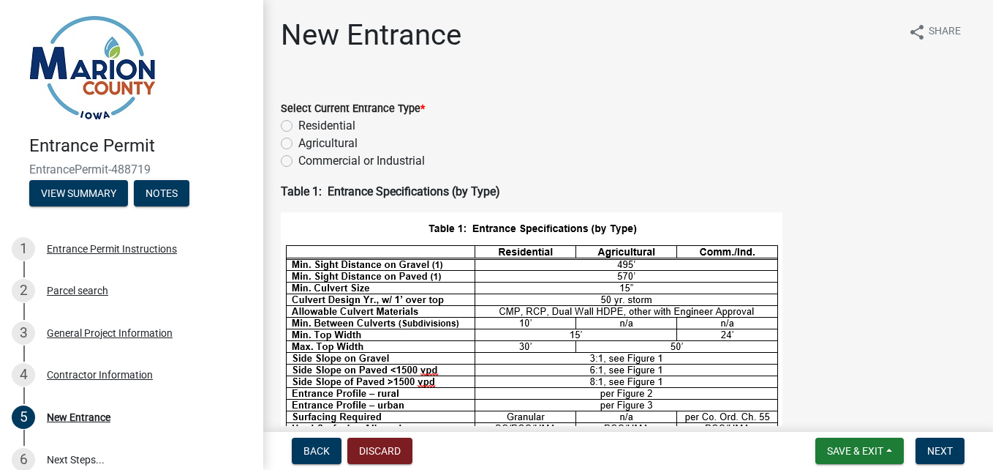
click at [298, 144] on label "Agricultural" at bounding box center [327, 144] width 59 height 18
click at [298, 144] on input "Agricultural" at bounding box center [303, 140] width 10 height 10
radio input "true"
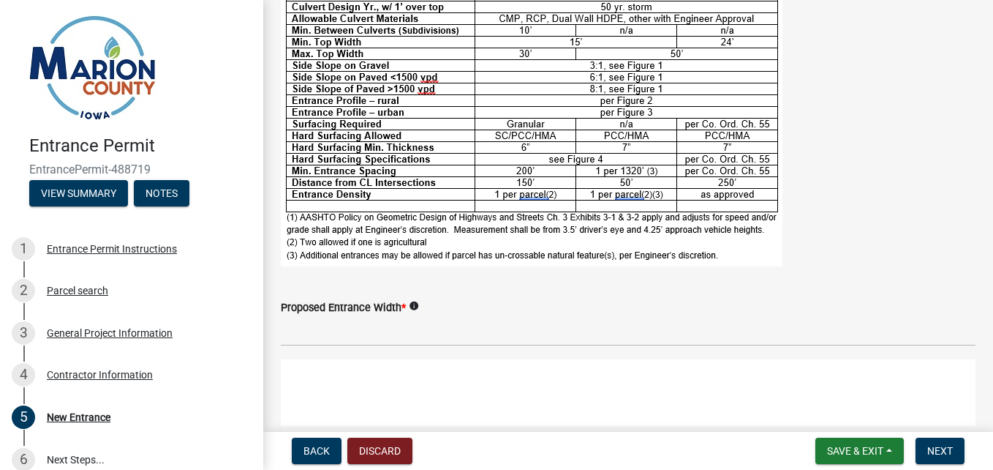
scroll to position [366, 0]
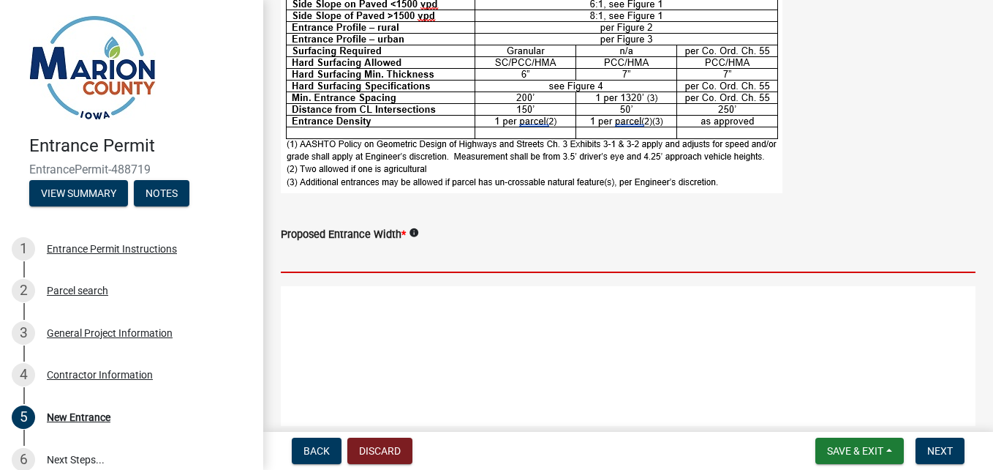
click at [367, 263] on input "text" at bounding box center [628, 258] width 695 height 30
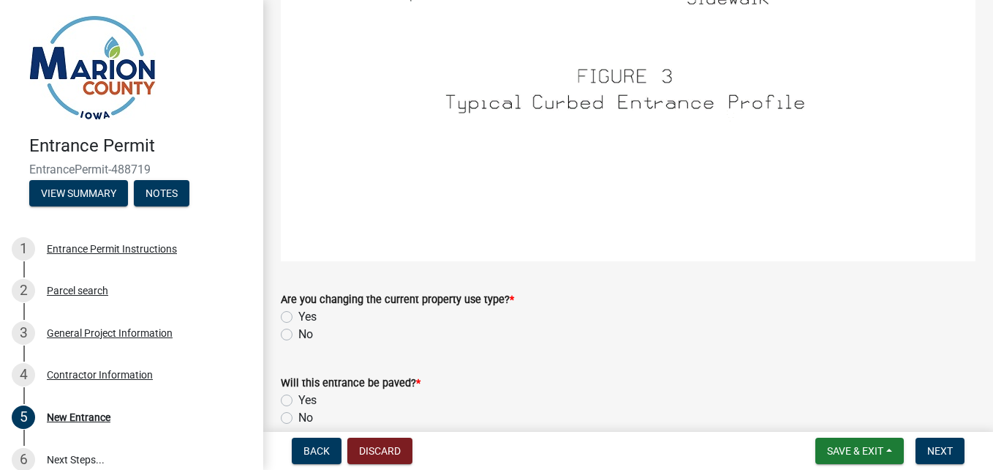
scroll to position [2122, 0]
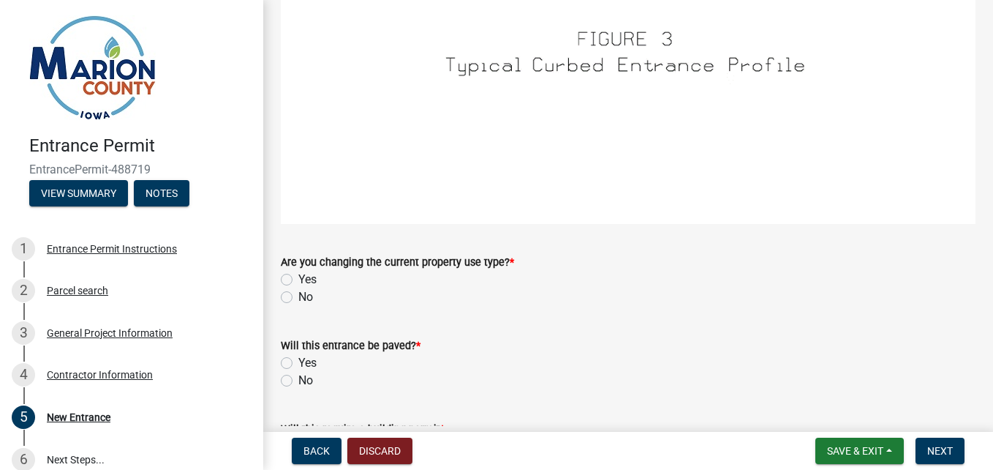
type input "25"
click at [298, 288] on label "No" at bounding box center [305, 297] width 15 height 18
click at [298, 288] on input "No" at bounding box center [303, 293] width 10 height 10
radio input "true"
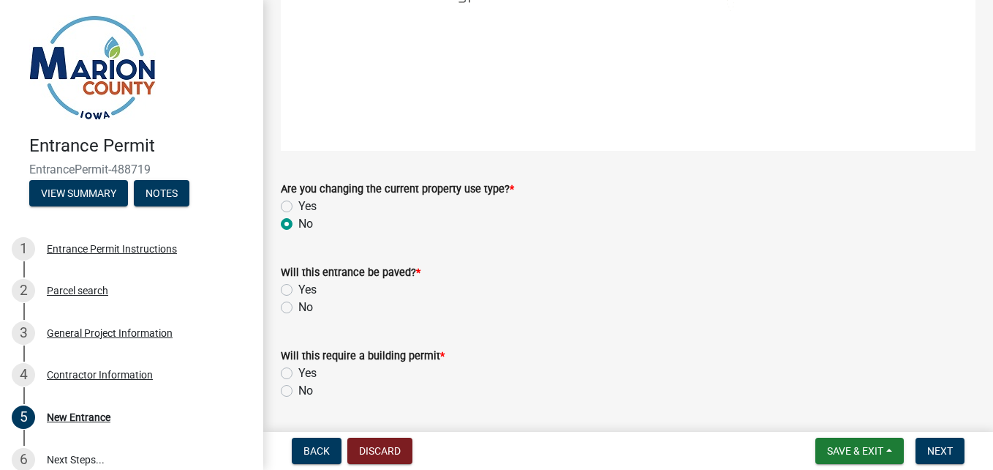
click at [298, 298] on label "No" at bounding box center [305, 307] width 15 height 18
click at [298, 298] on input "No" at bounding box center [303, 303] width 10 height 10
radio input "true"
click at [298, 382] on label "No" at bounding box center [305, 391] width 15 height 18
click at [298, 382] on input "No" at bounding box center [303, 387] width 10 height 10
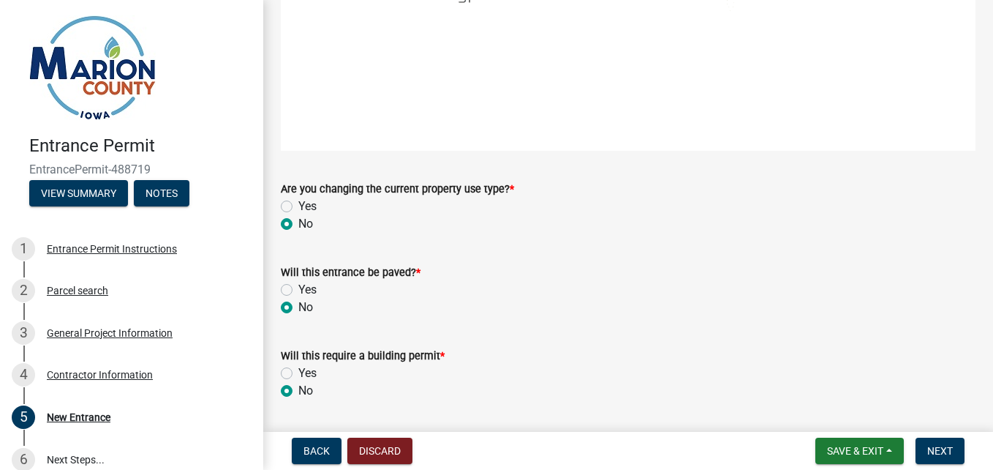
radio input "true"
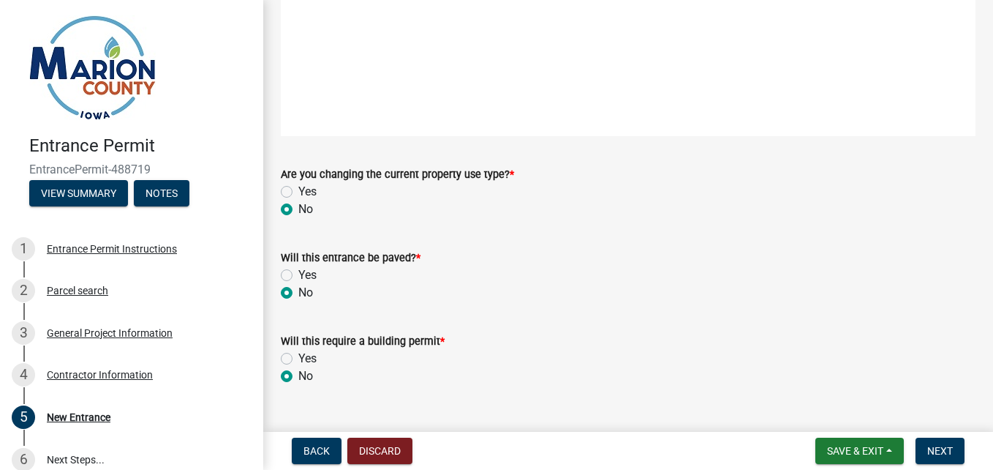
scroll to position [2213, 0]
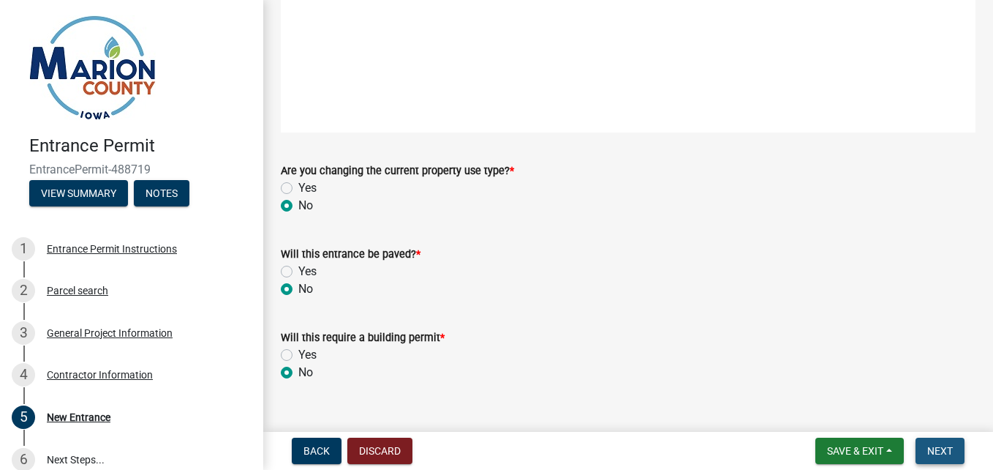
click at [948, 456] on span "Next" at bounding box center [941, 451] width 26 height 12
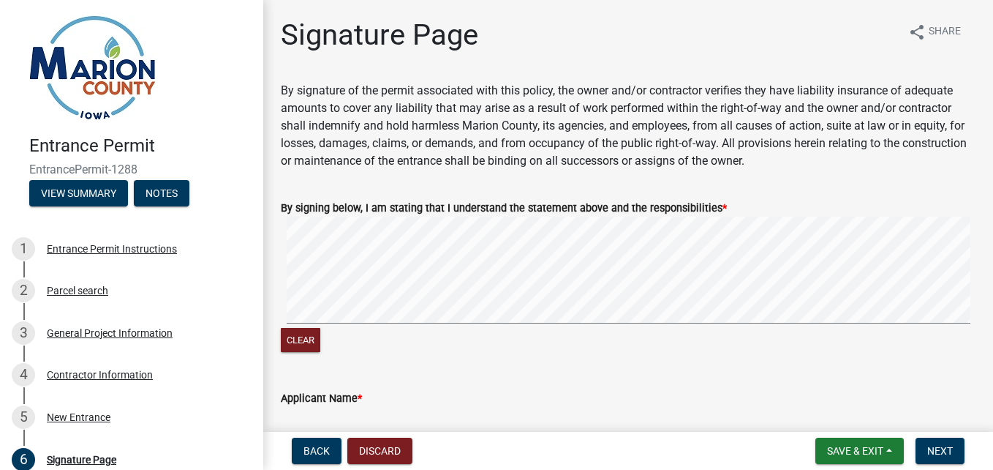
click at [377, 323] on signature-pad at bounding box center [628, 272] width 695 height 111
click at [486, 344] on div "Clear" at bounding box center [628, 286] width 695 height 139
click at [516, 325] on signature-pad at bounding box center [628, 272] width 695 height 111
click at [303, 339] on button "Clear" at bounding box center [301, 340] width 40 height 24
click at [398, 339] on div "Clear" at bounding box center [628, 286] width 695 height 139
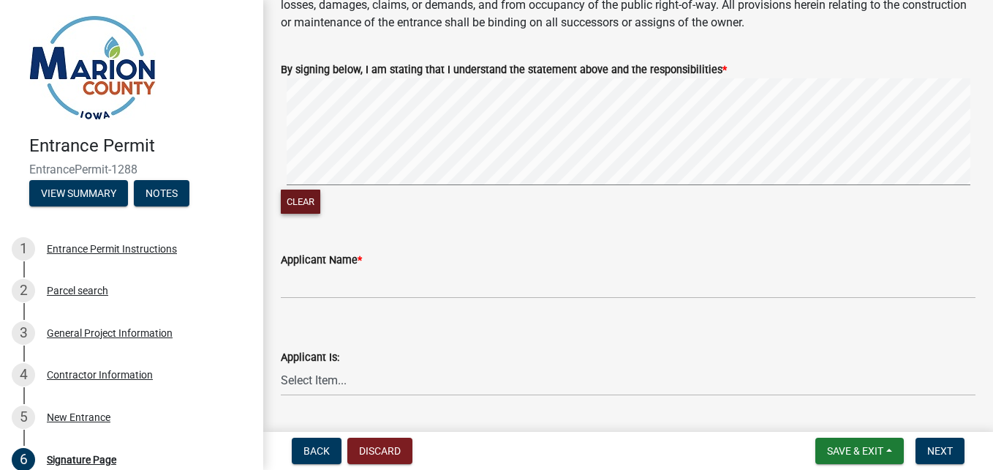
scroll to position [146, 0]
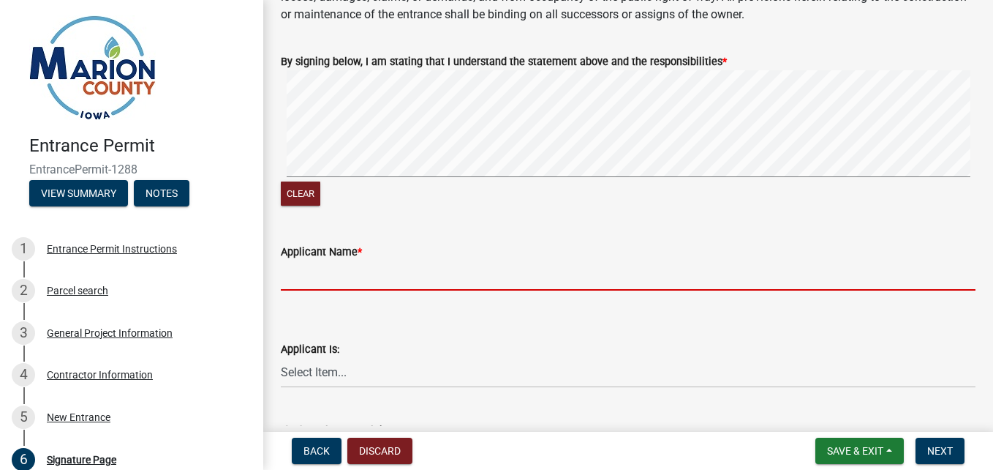
click at [375, 282] on input "Applicant Name *" at bounding box center [628, 275] width 695 height 30
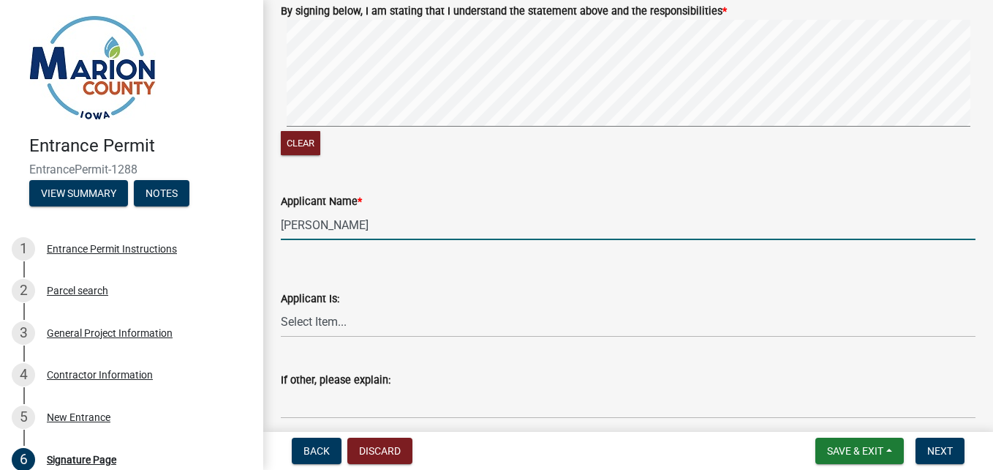
scroll to position [219, 0]
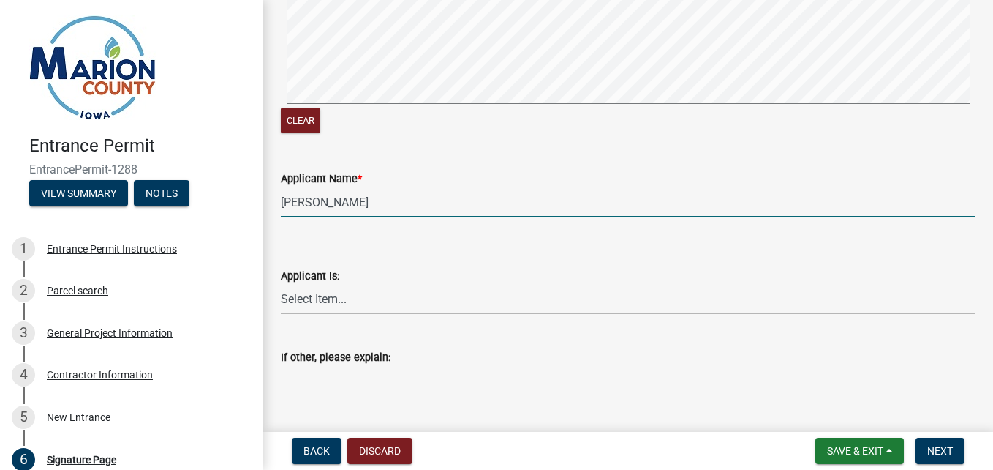
type input "[PERSON_NAME]"
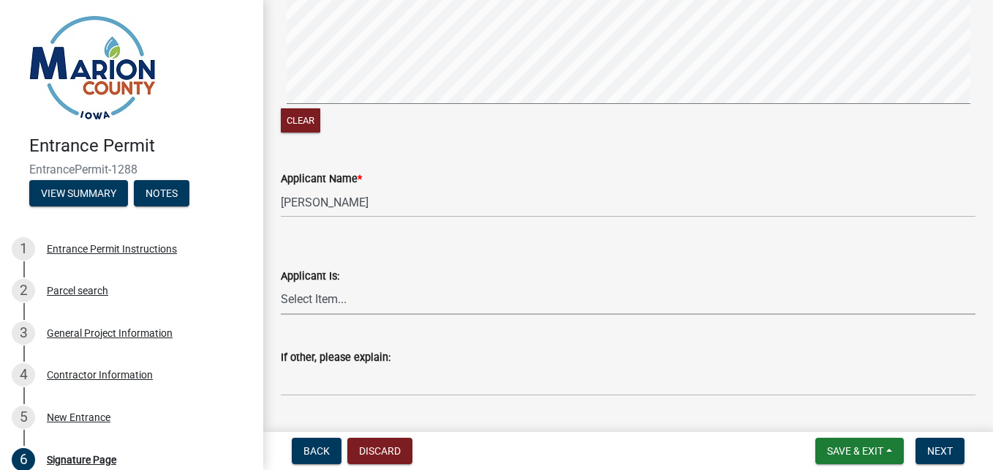
click at [372, 296] on select "Select Item... Homeowner Contractor Other" at bounding box center [628, 300] width 695 height 30
click at [281, 285] on select "Select Item... Homeowner Contractor Other" at bounding box center [628, 300] width 695 height 30
select select "6cd476d5-3493-49cf-8981-d2b7d4b1e657"
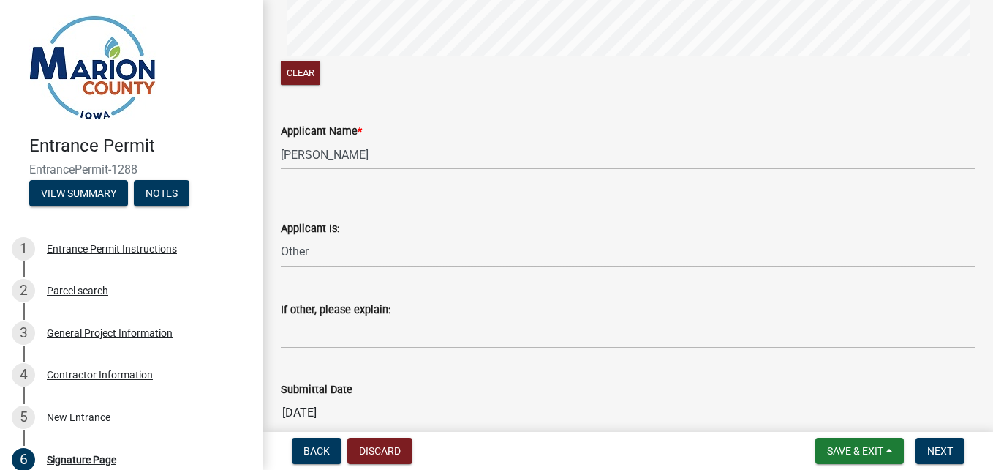
scroll to position [293, 0]
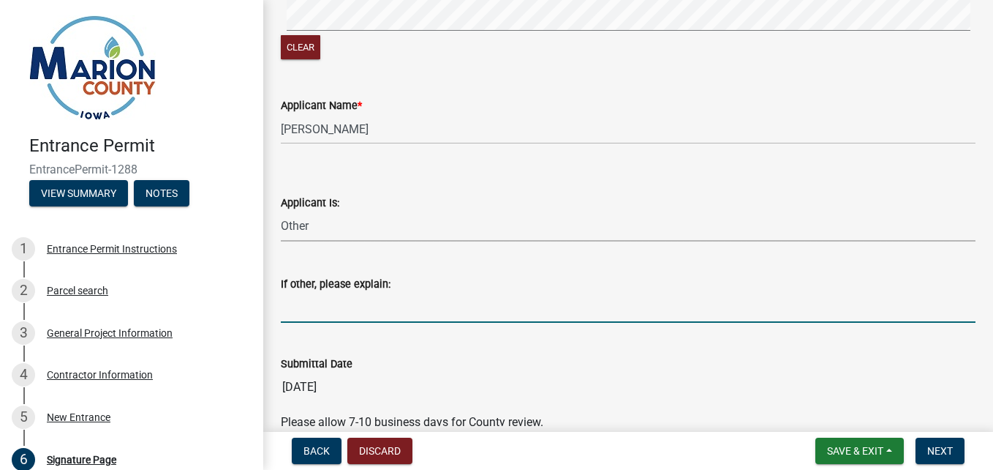
click at [342, 312] on input "If other, please explain:" at bounding box center [628, 308] width 695 height 30
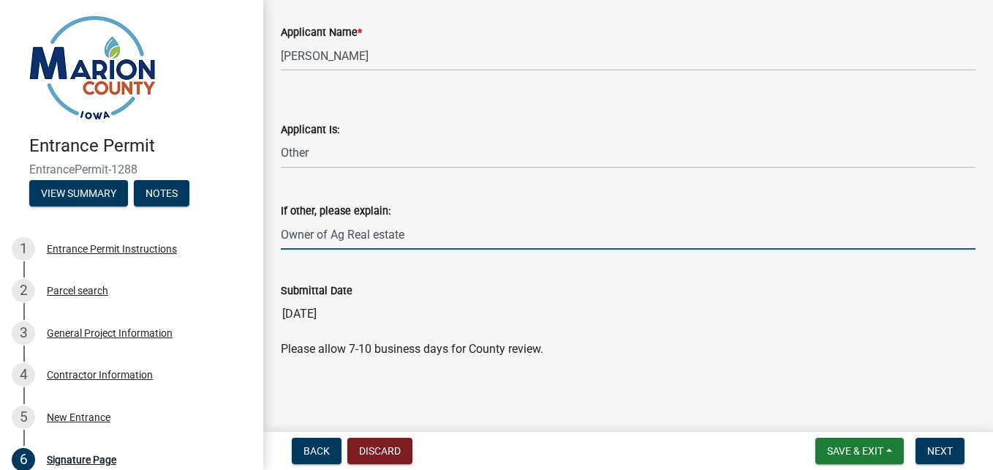
scroll to position [367, 0]
type input "Owner of Ag Real estate"
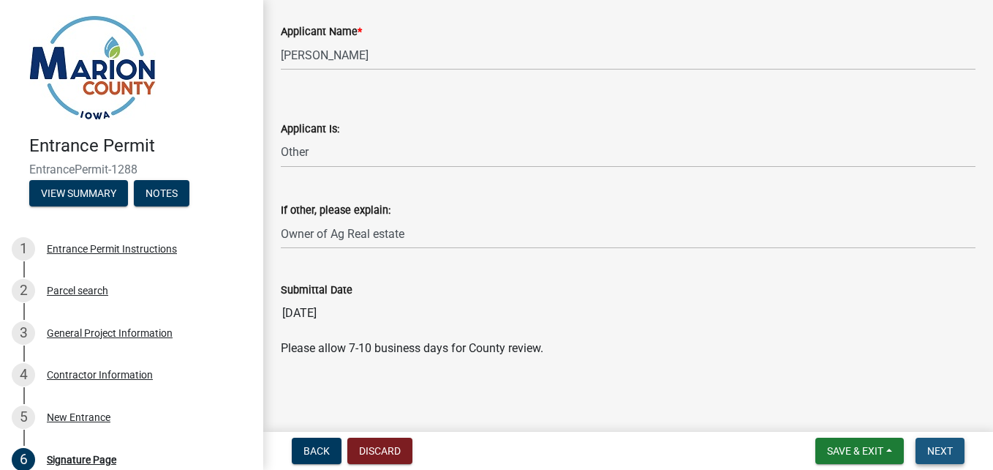
click at [947, 455] on span "Next" at bounding box center [941, 451] width 26 height 12
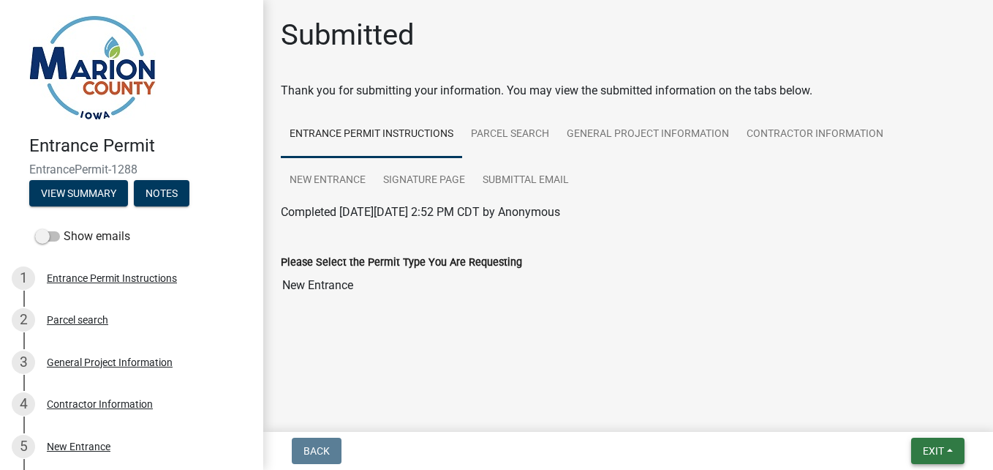
click at [920, 450] on button "Exit" at bounding box center [938, 450] width 53 height 26
click at [880, 412] on button "Save & Exit" at bounding box center [906, 412] width 117 height 35
